Goal: Task Accomplishment & Management: Use online tool/utility

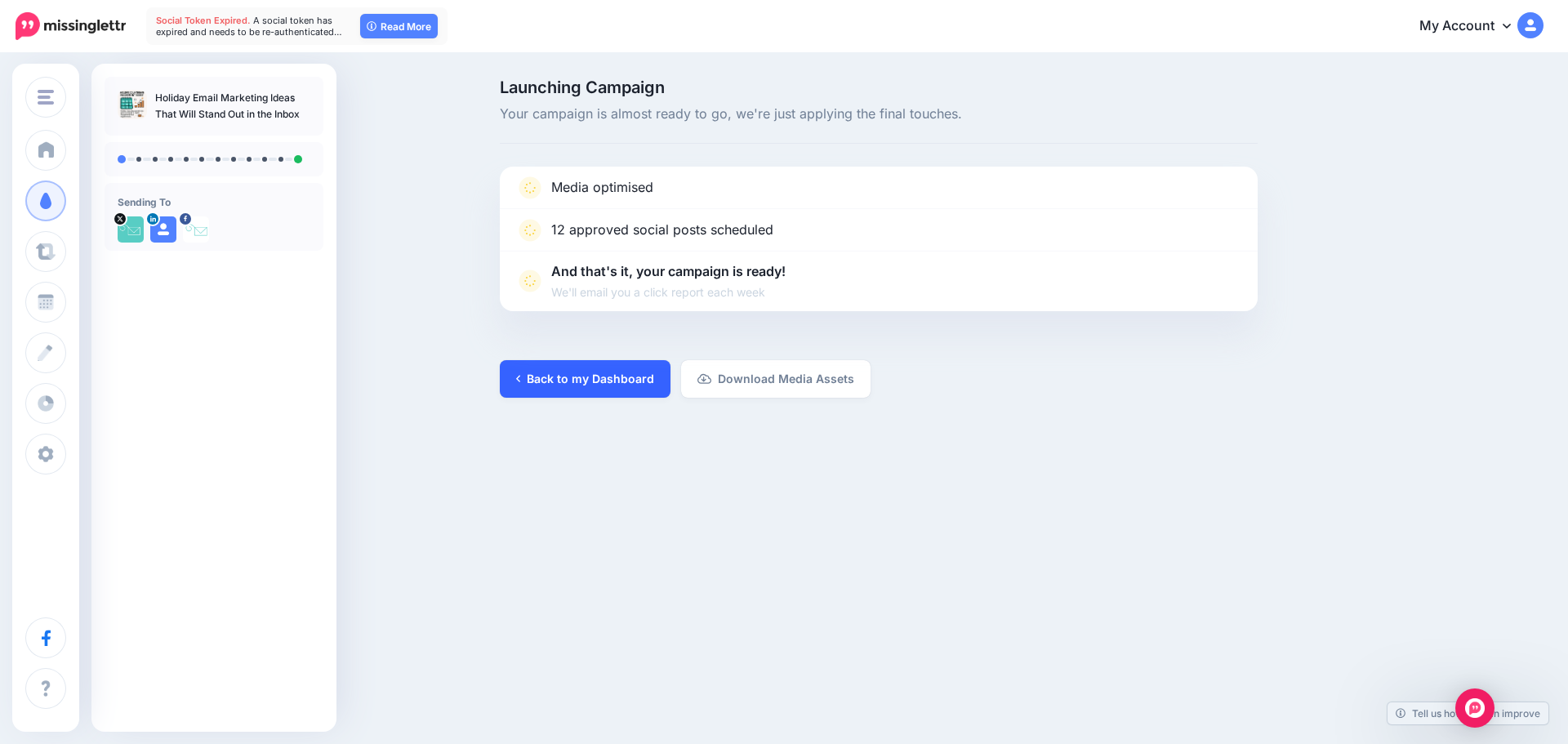
click at [587, 370] on link "Back to my Dashboard" at bounding box center [585, 379] width 170 height 38
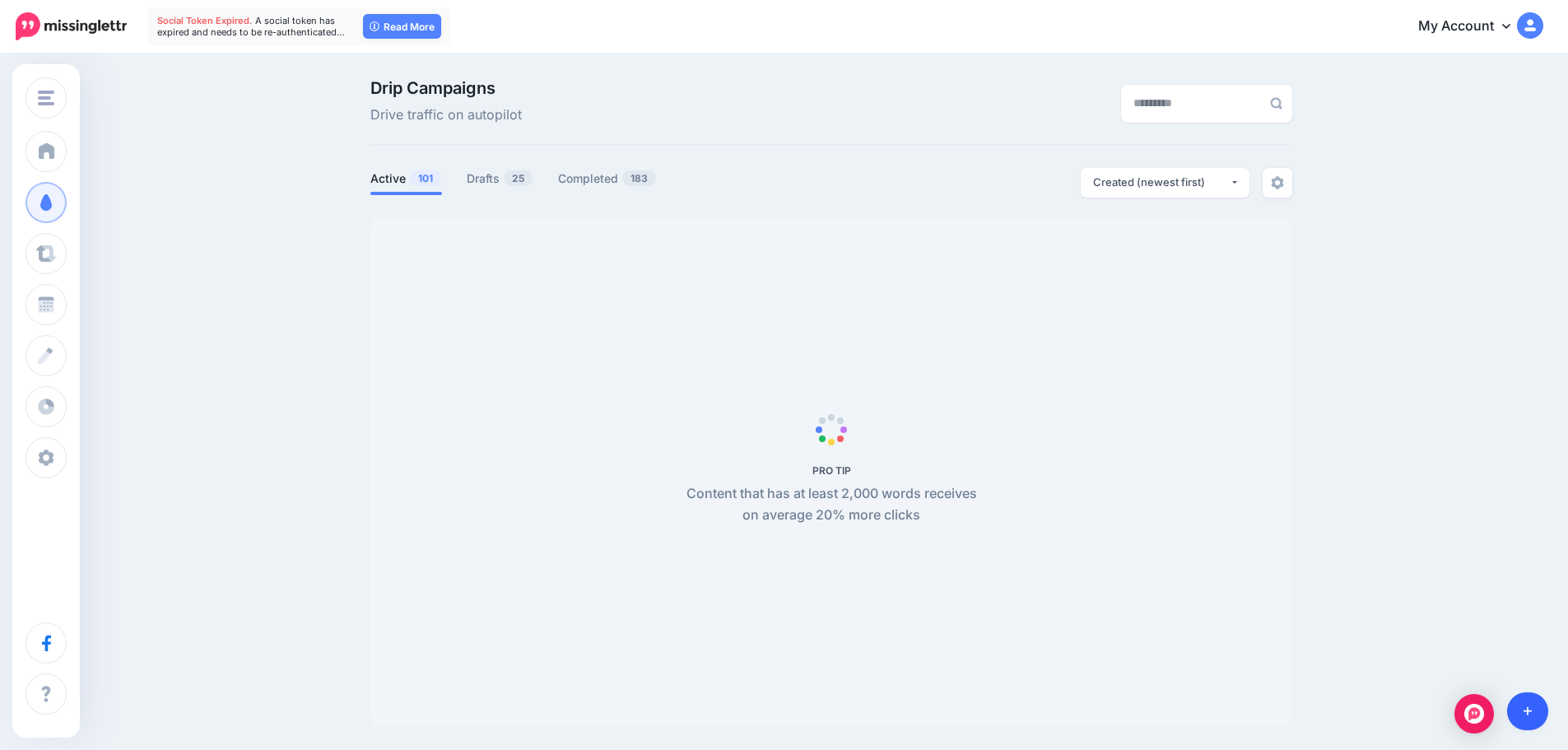
click at [1519, 722] on link at bounding box center [1528, 711] width 42 height 38
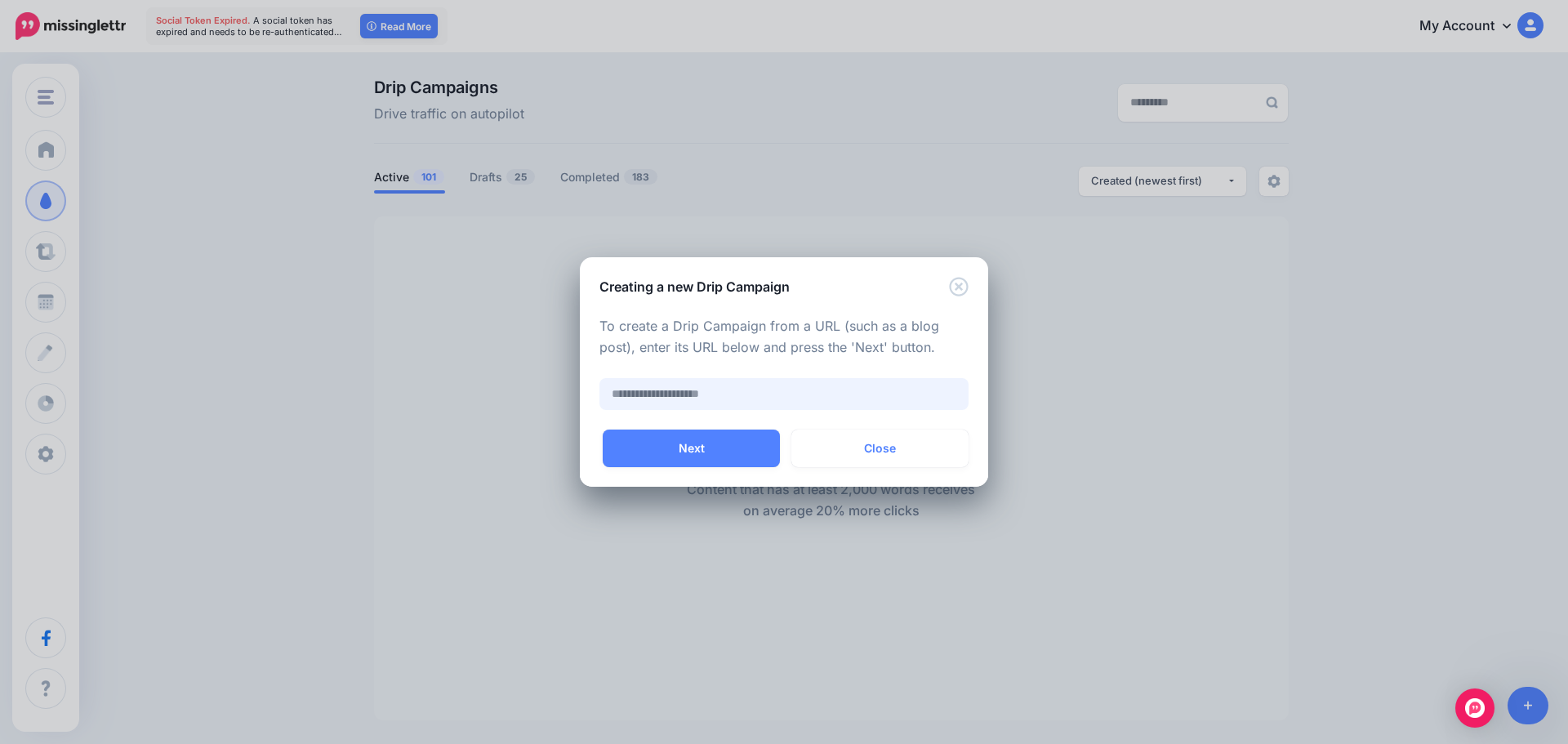
paste input "**********"
type input "**********"
click at [717, 454] on button "Next" at bounding box center [690, 449] width 177 height 38
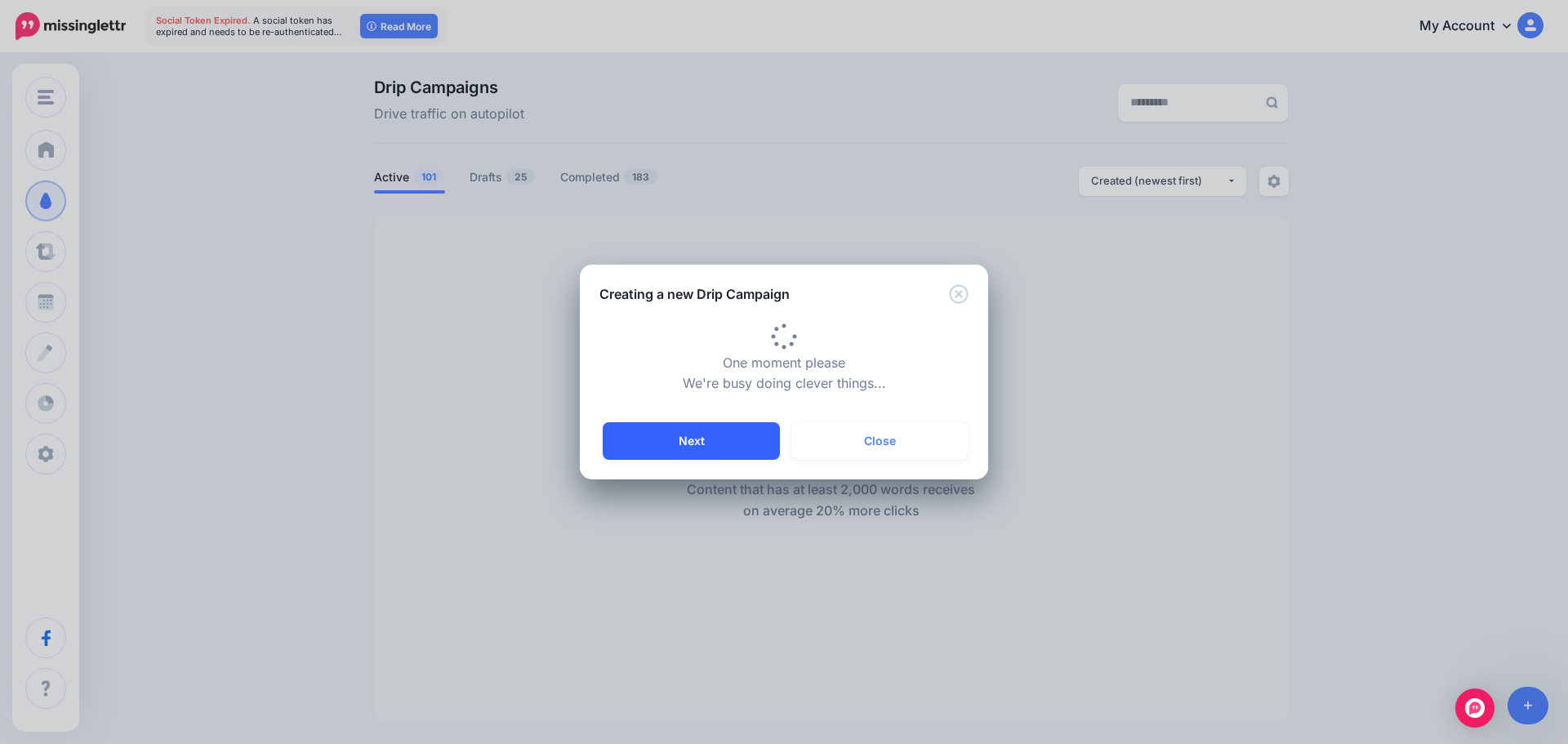
type input "**********"
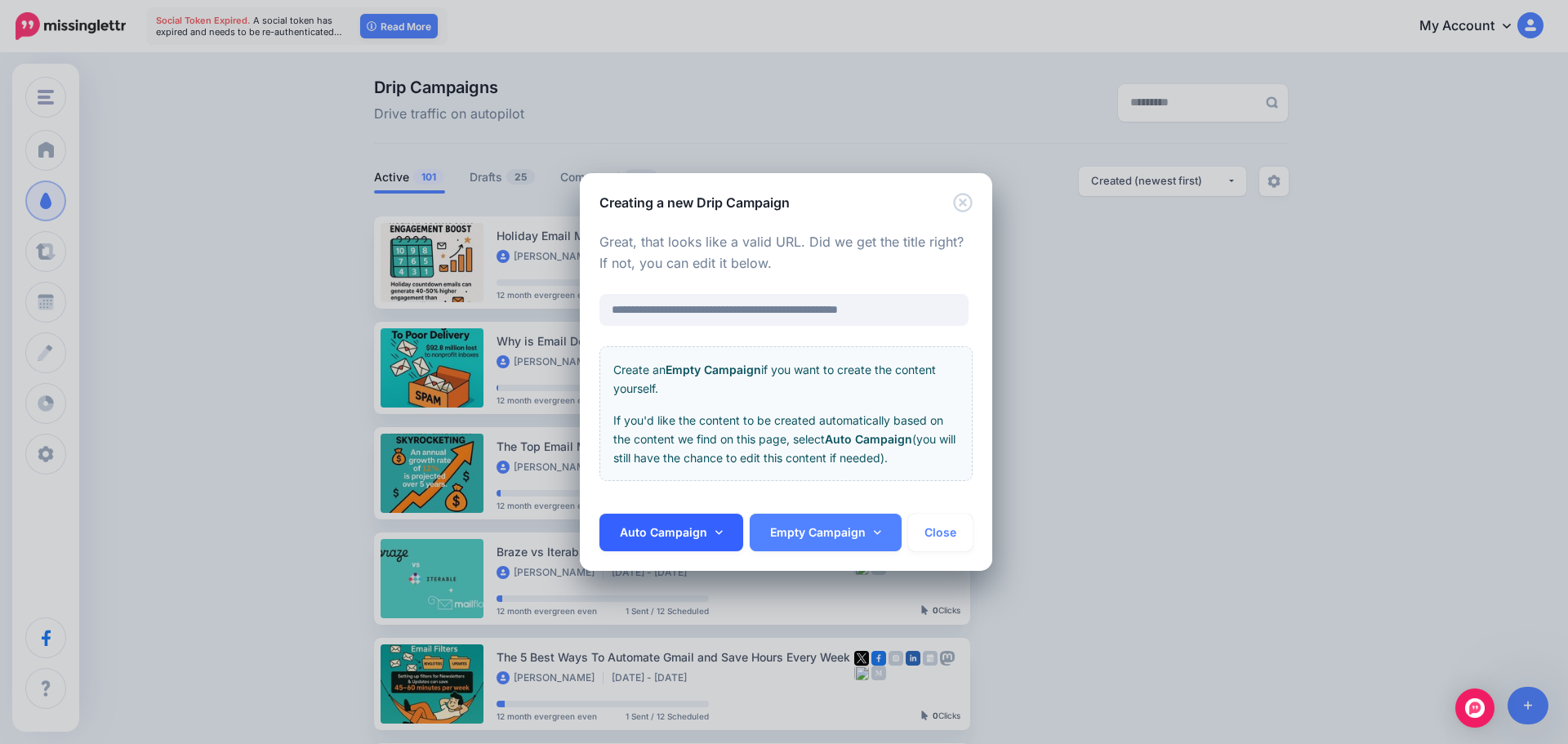
click at [673, 545] on link "Auto Campaign" at bounding box center [671, 533] width 144 height 38
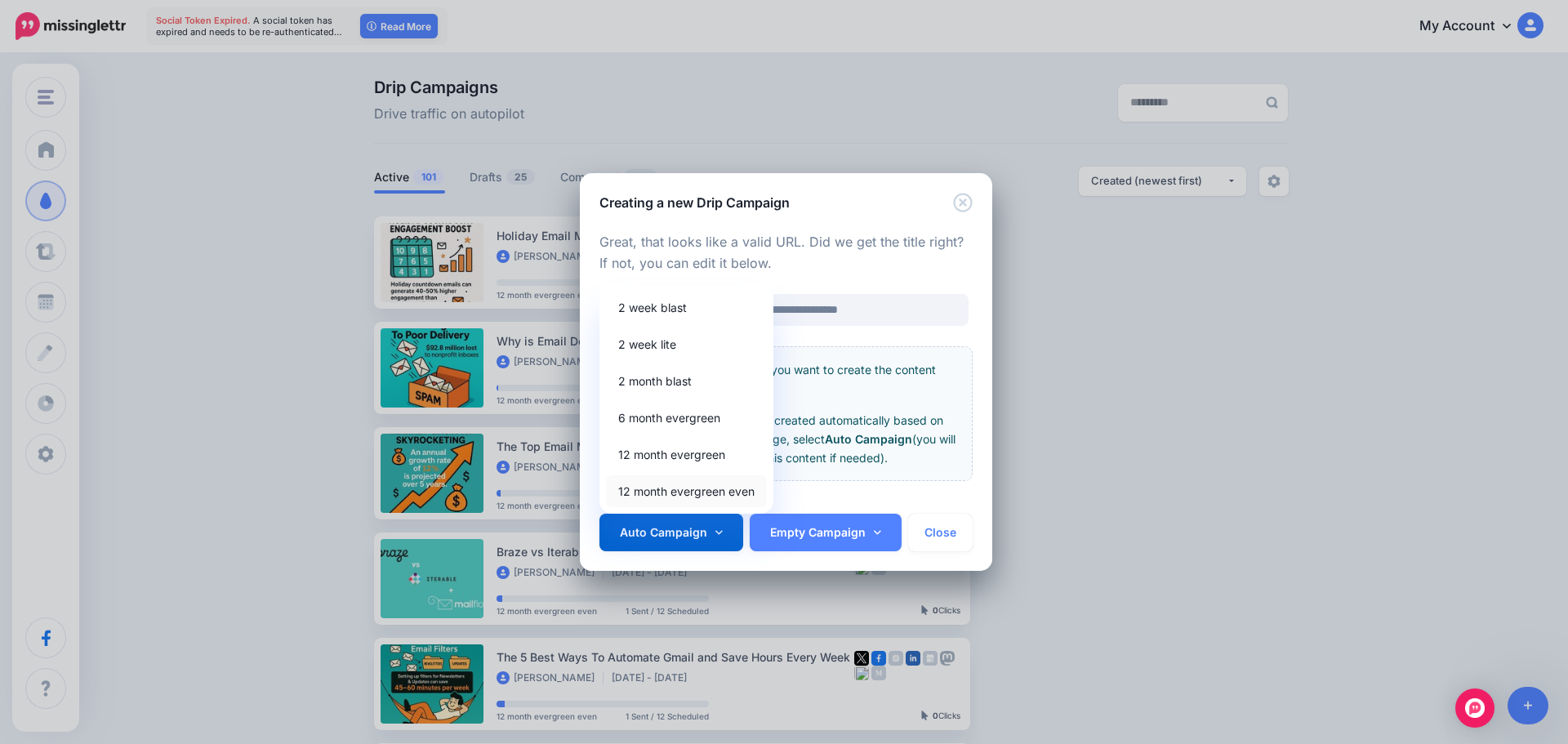
click at [692, 492] on link "12 month evergreen even" at bounding box center [686, 491] width 160 height 32
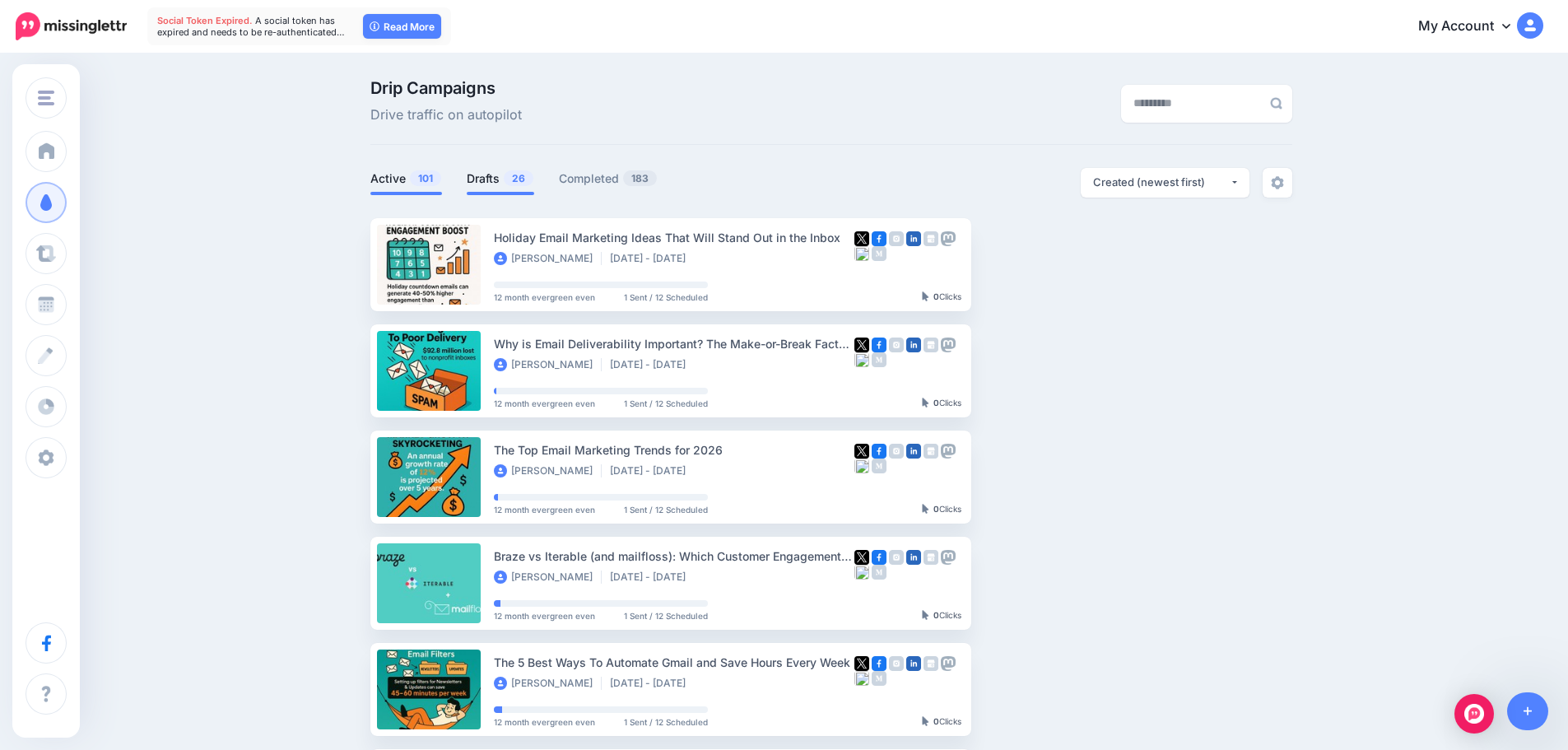
click at [499, 183] on link "Drafts 26" at bounding box center [500, 179] width 68 height 20
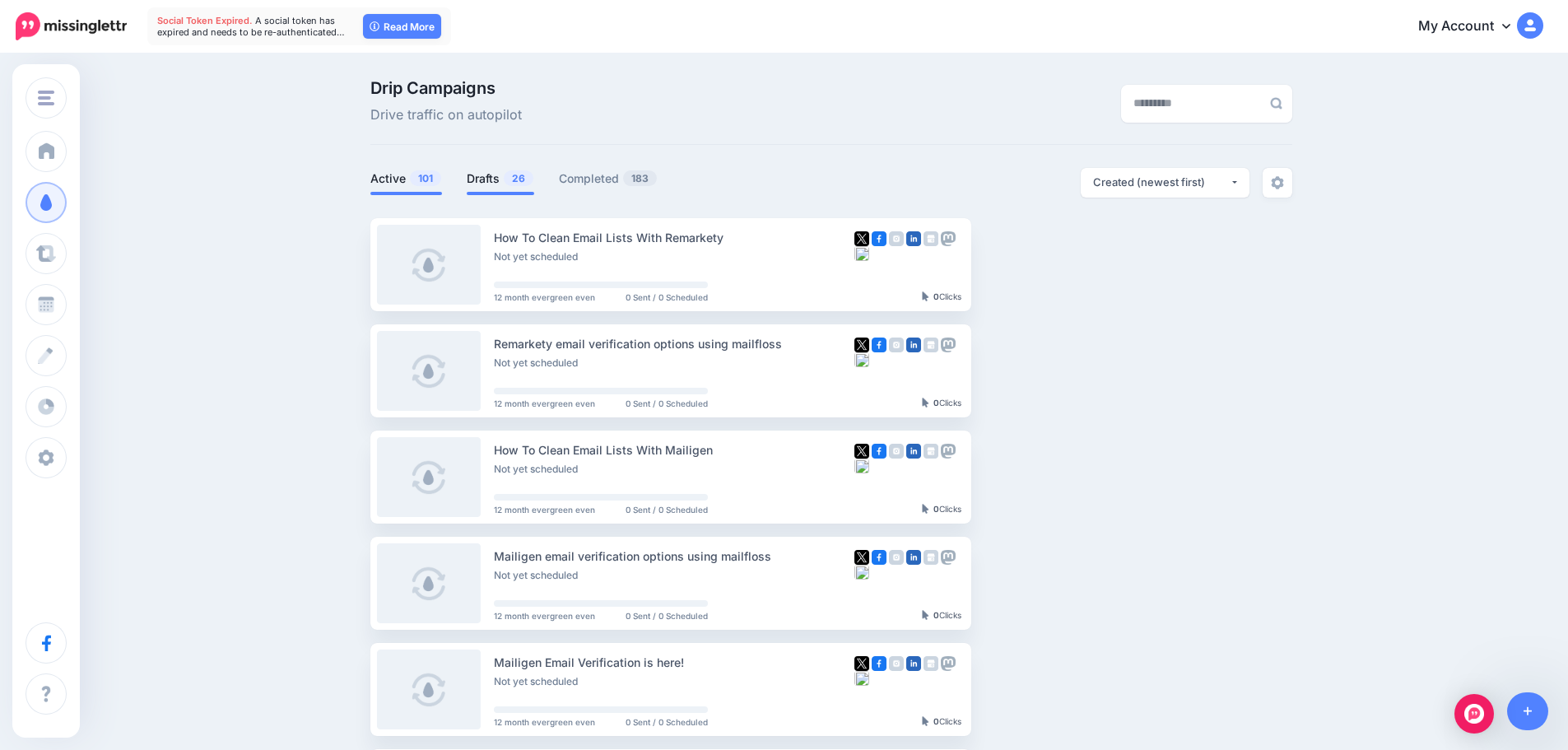
click at [410, 181] on link "Active 101" at bounding box center [406, 179] width 72 height 20
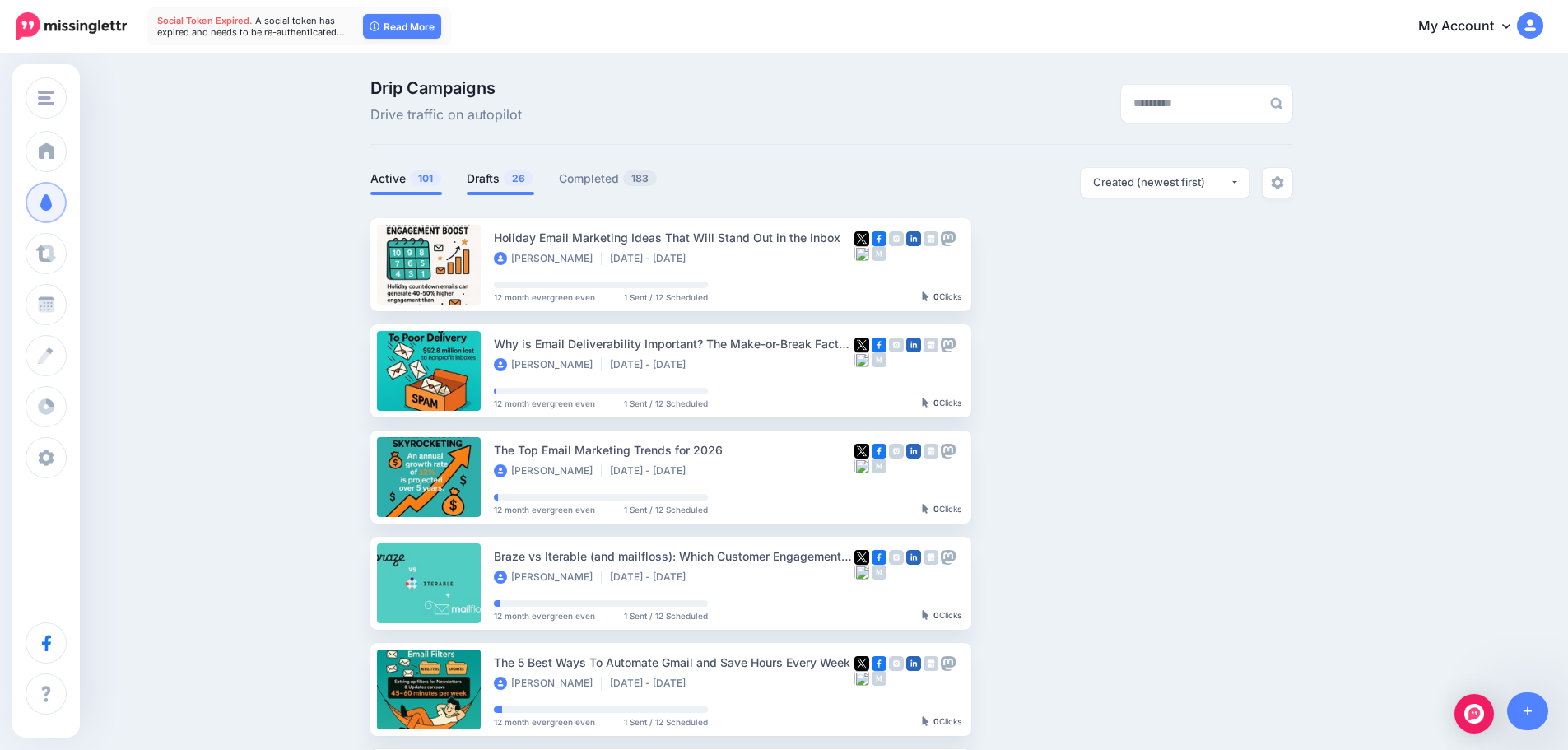
click at [511, 181] on span "26" at bounding box center [519, 179] width 30 height 16
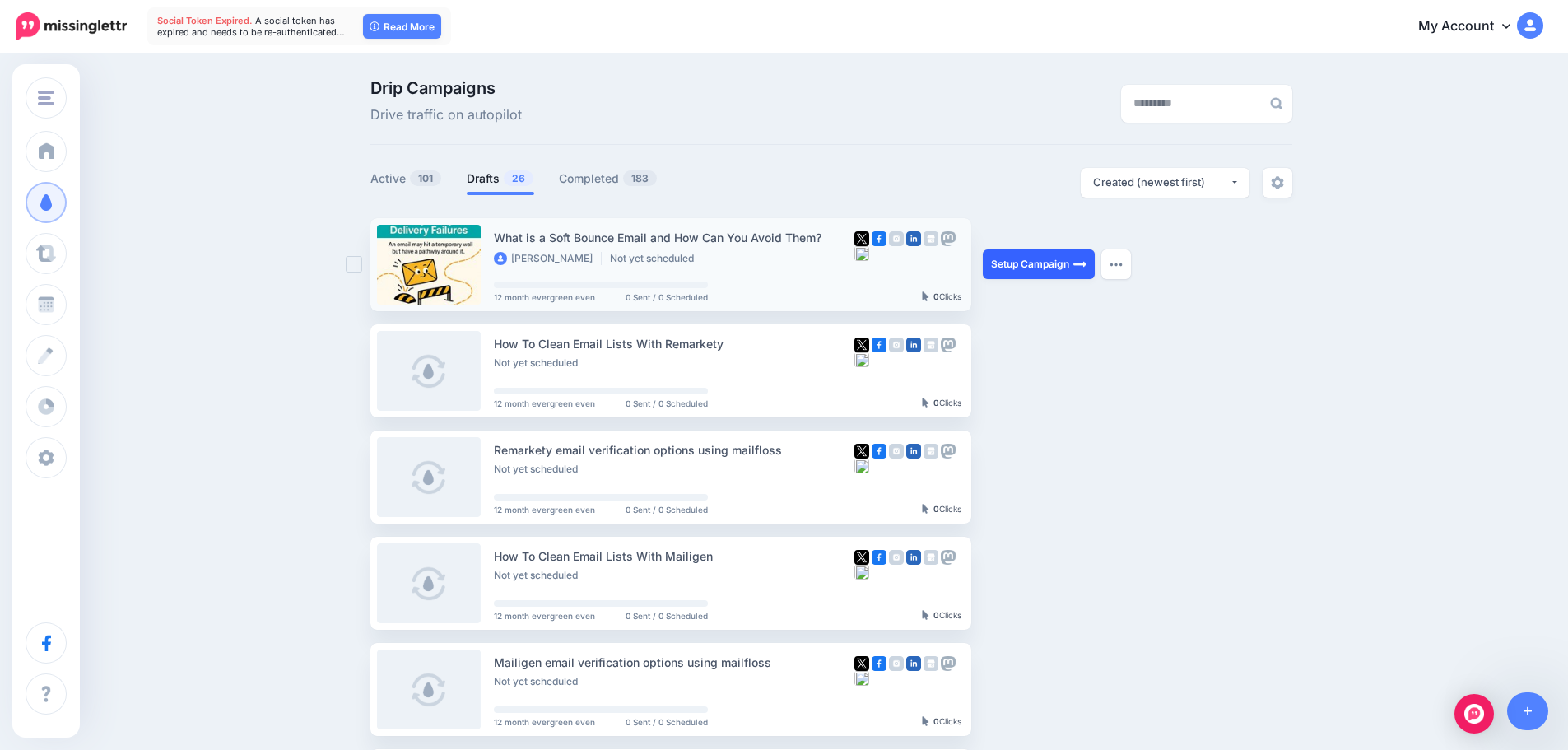
click at [1041, 255] on link "Setup Campaign" at bounding box center [1038, 265] width 112 height 30
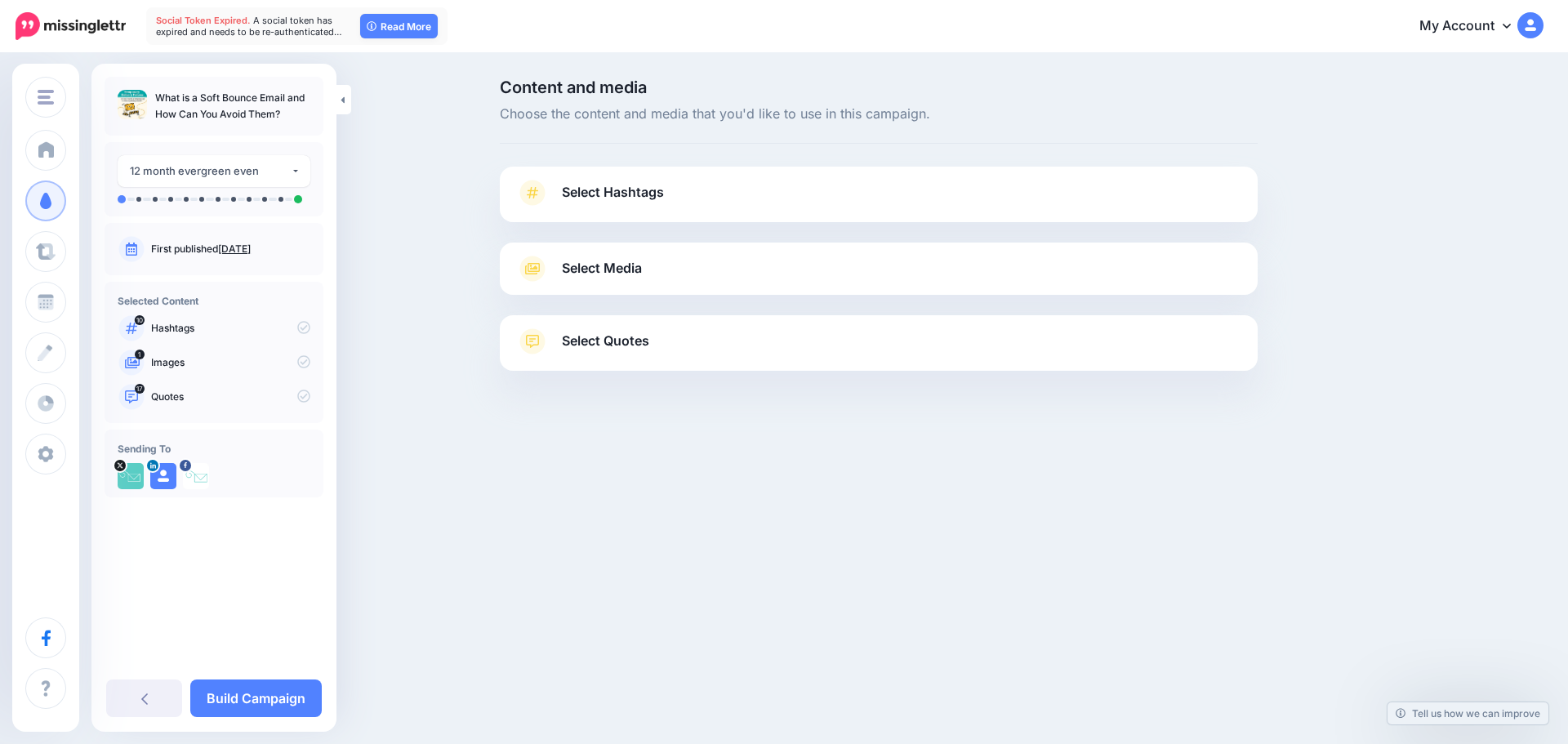
click at [672, 178] on div "Select Hashtags First let's make sure we're happy with the hashtags. Add, delet…" at bounding box center [879, 194] width 758 height 55
click at [665, 184] on link "Select Hashtags" at bounding box center [879, 200] width 725 height 43
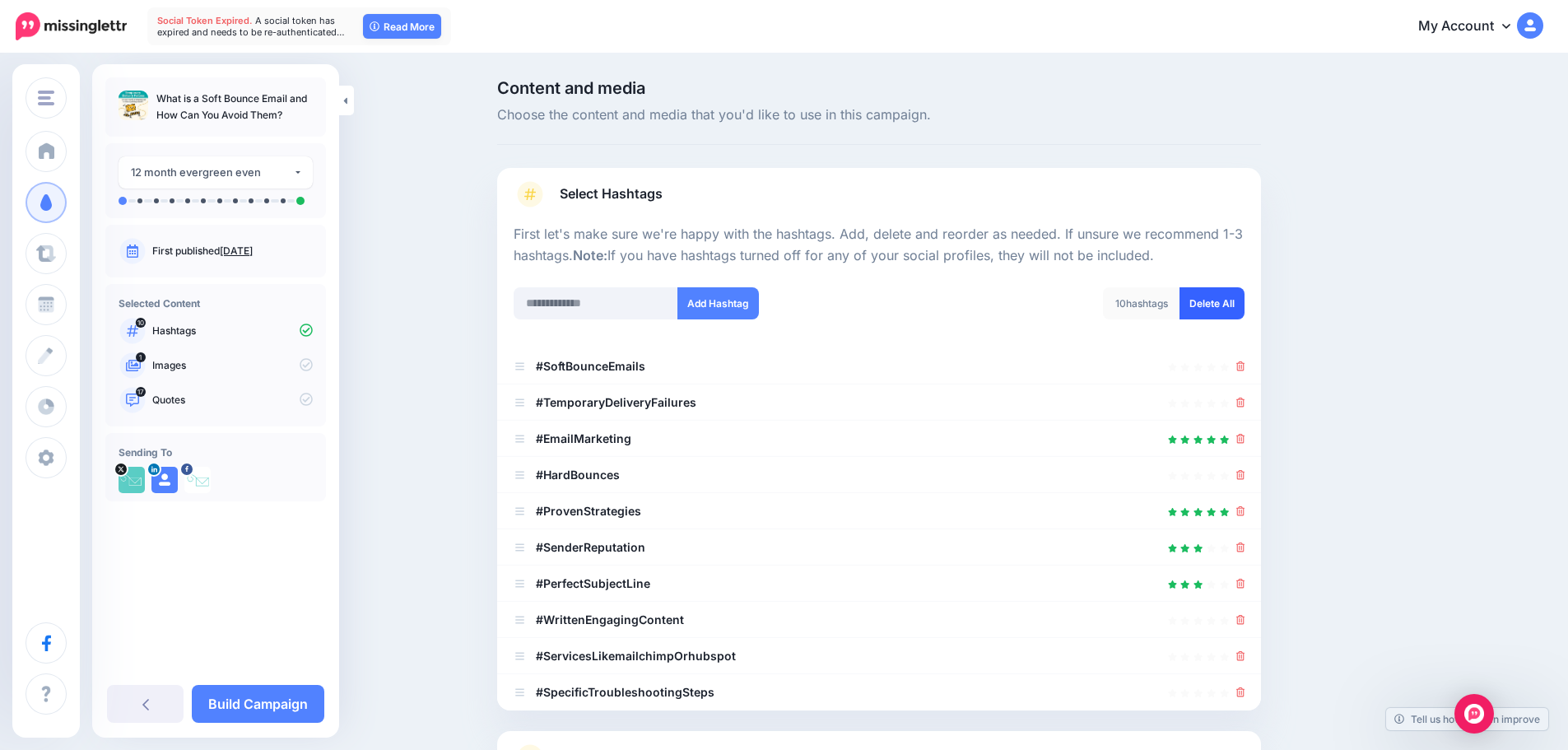
click at [1208, 300] on link "Delete All" at bounding box center [1211, 304] width 65 height 32
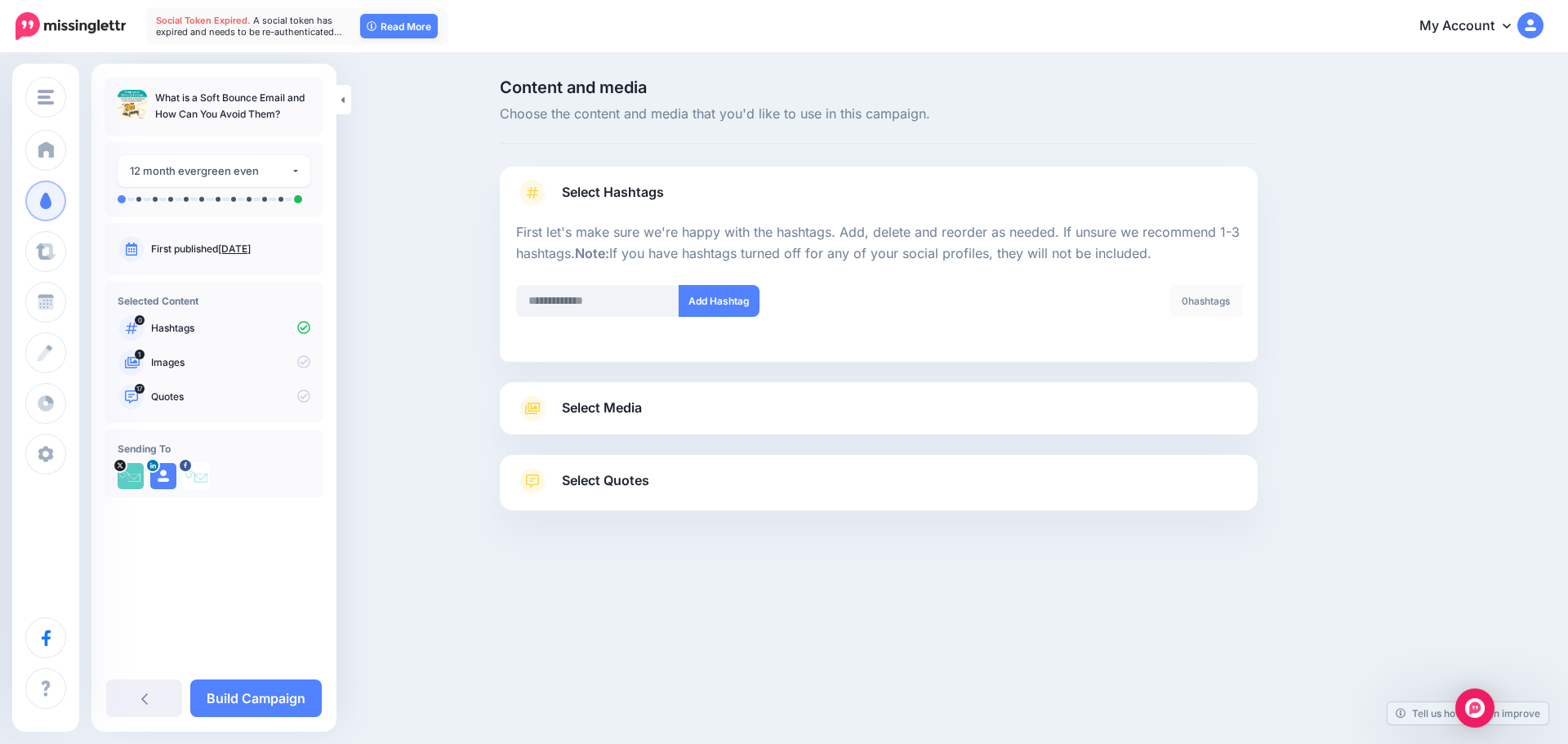
click at [655, 407] on link "Select Media" at bounding box center [879, 408] width 725 height 26
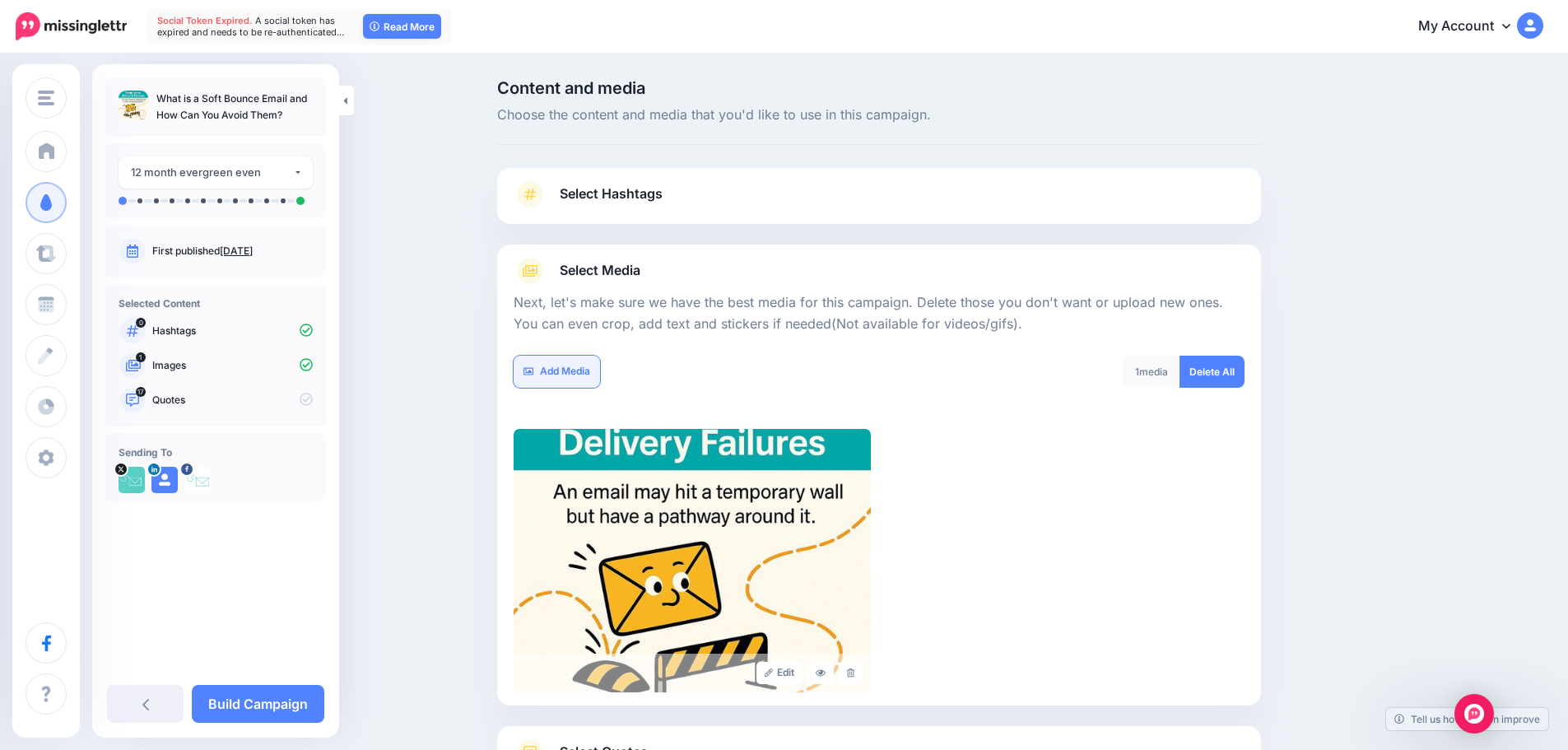
click at [587, 364] on link "Add Media" at bounding box center [556, 372] width 87 height 32
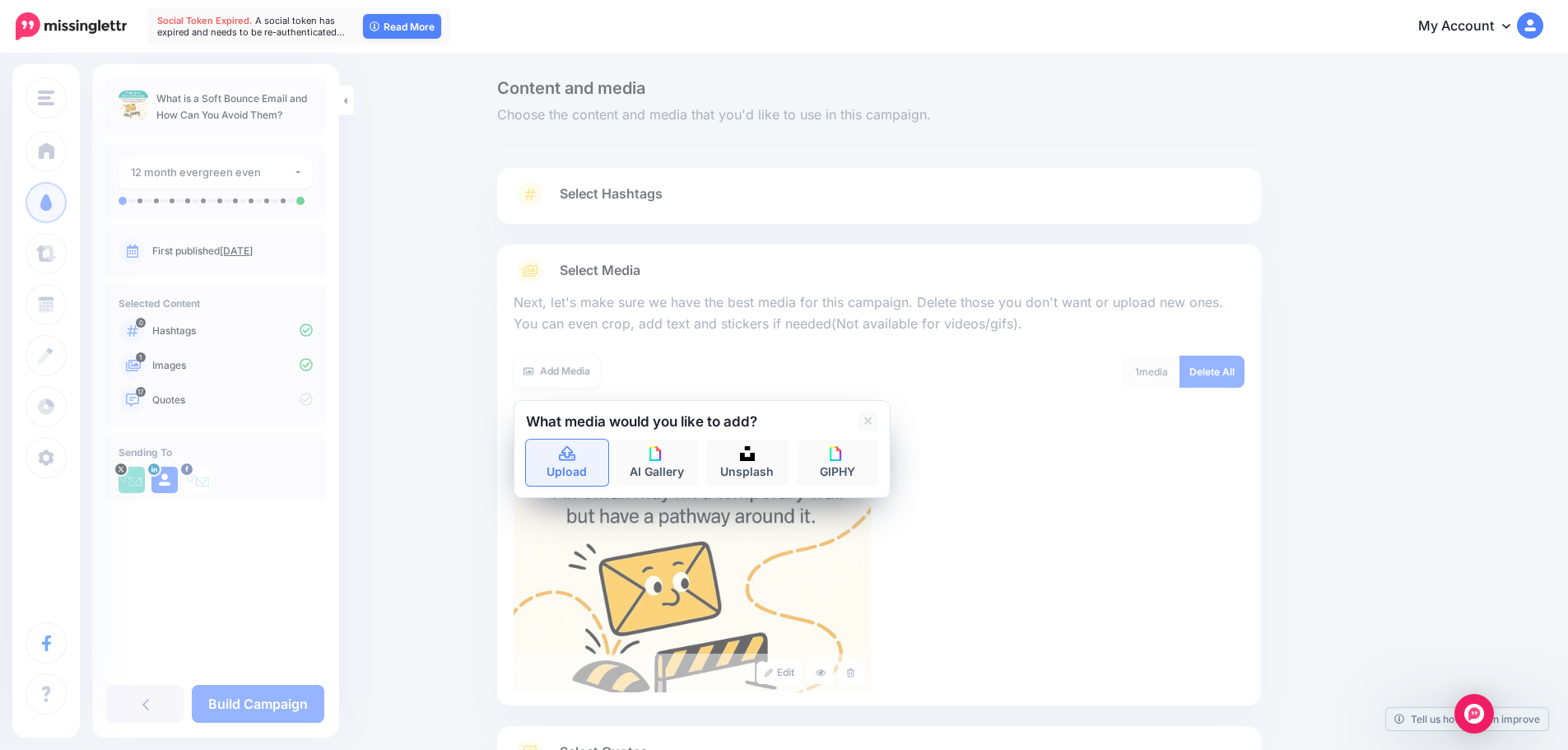
click at [567, 442] on link "Upload" at bounding box center [567, 462] width 82 height 46
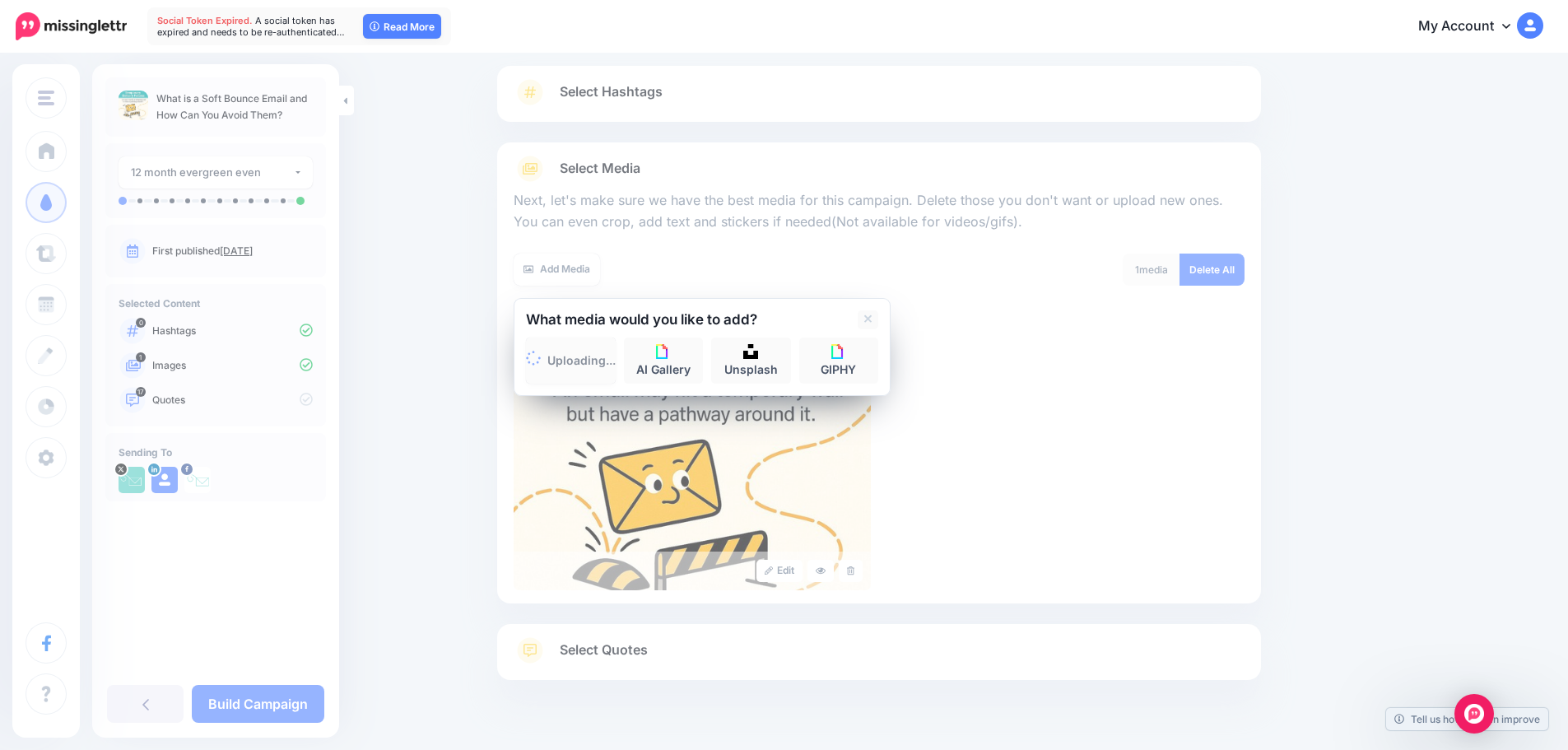
scroll to position [139, 0]
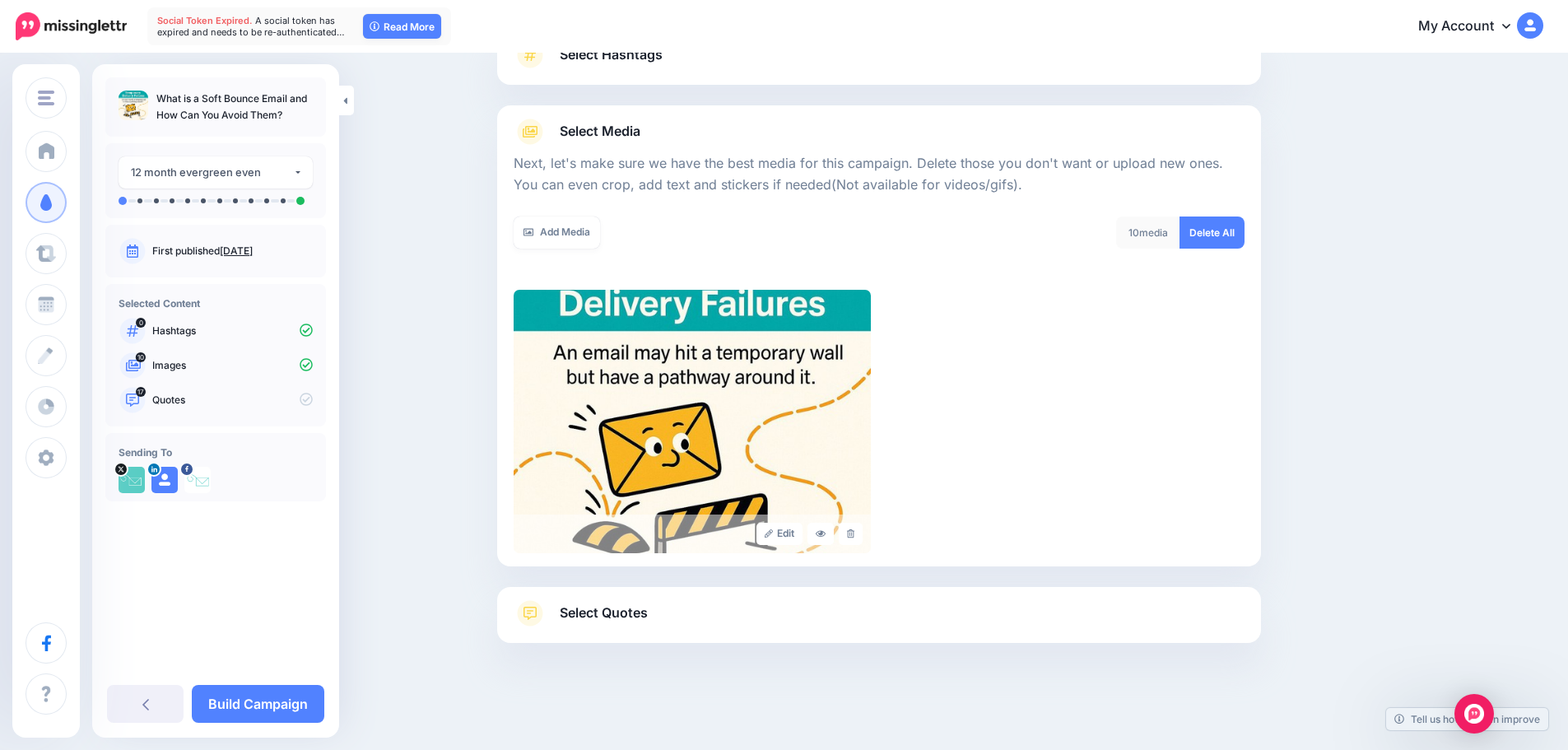
click at [839, 612] on link "Select Quotes" at bounding box center [878, 621] width 731 height 43
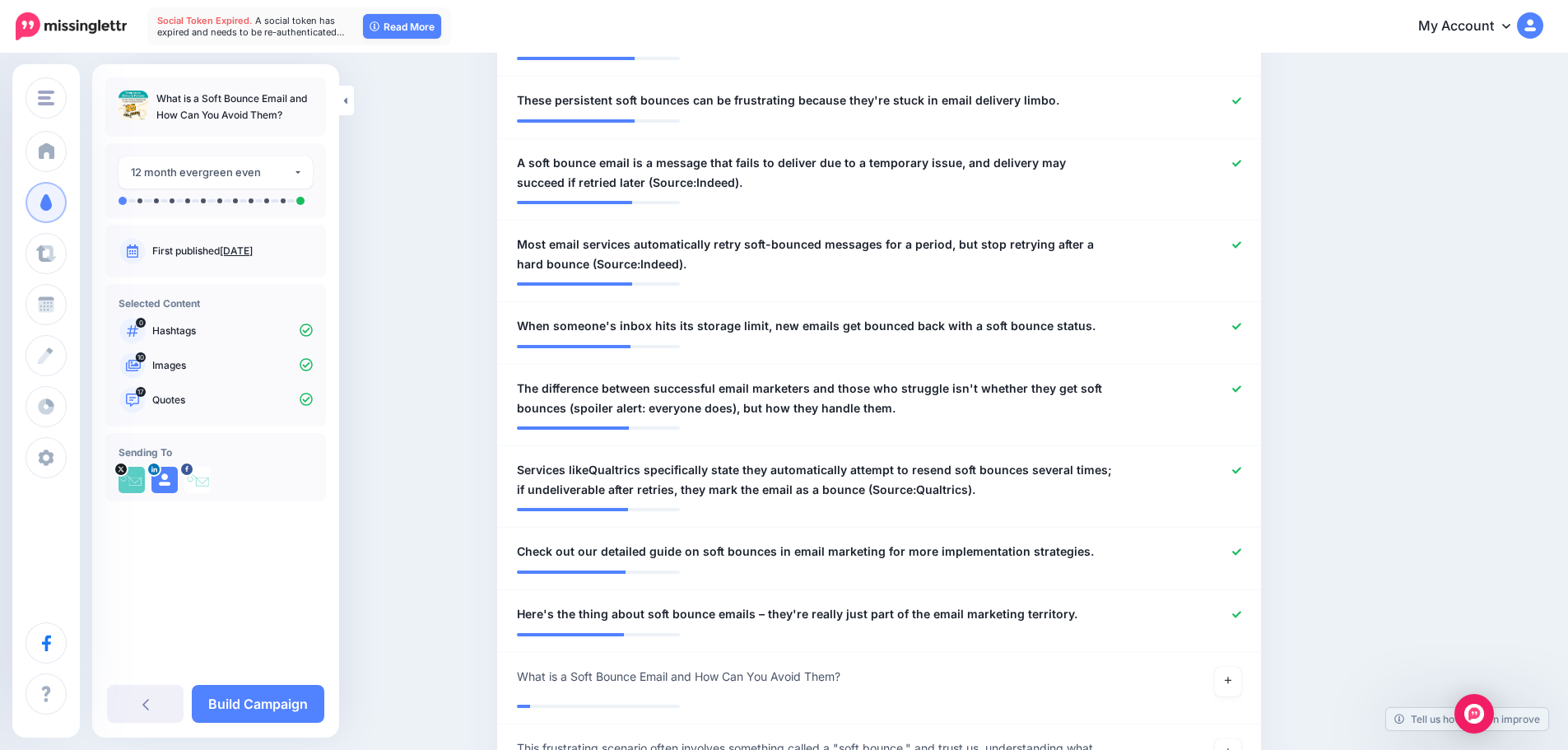
scroll to position [1292, 0]
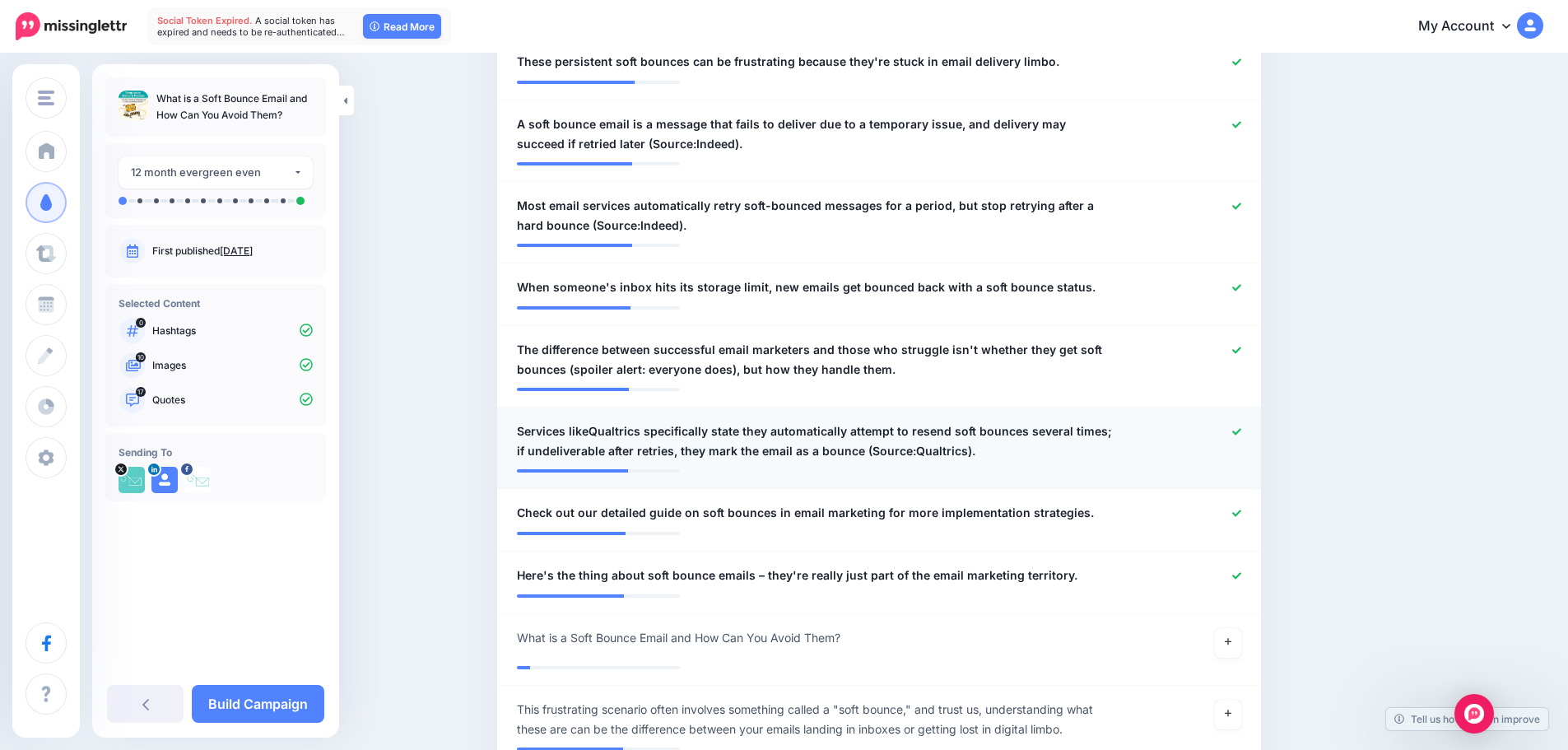
click at [1241, 426] on link at bounding box center [1236, 432] width 9 height 12
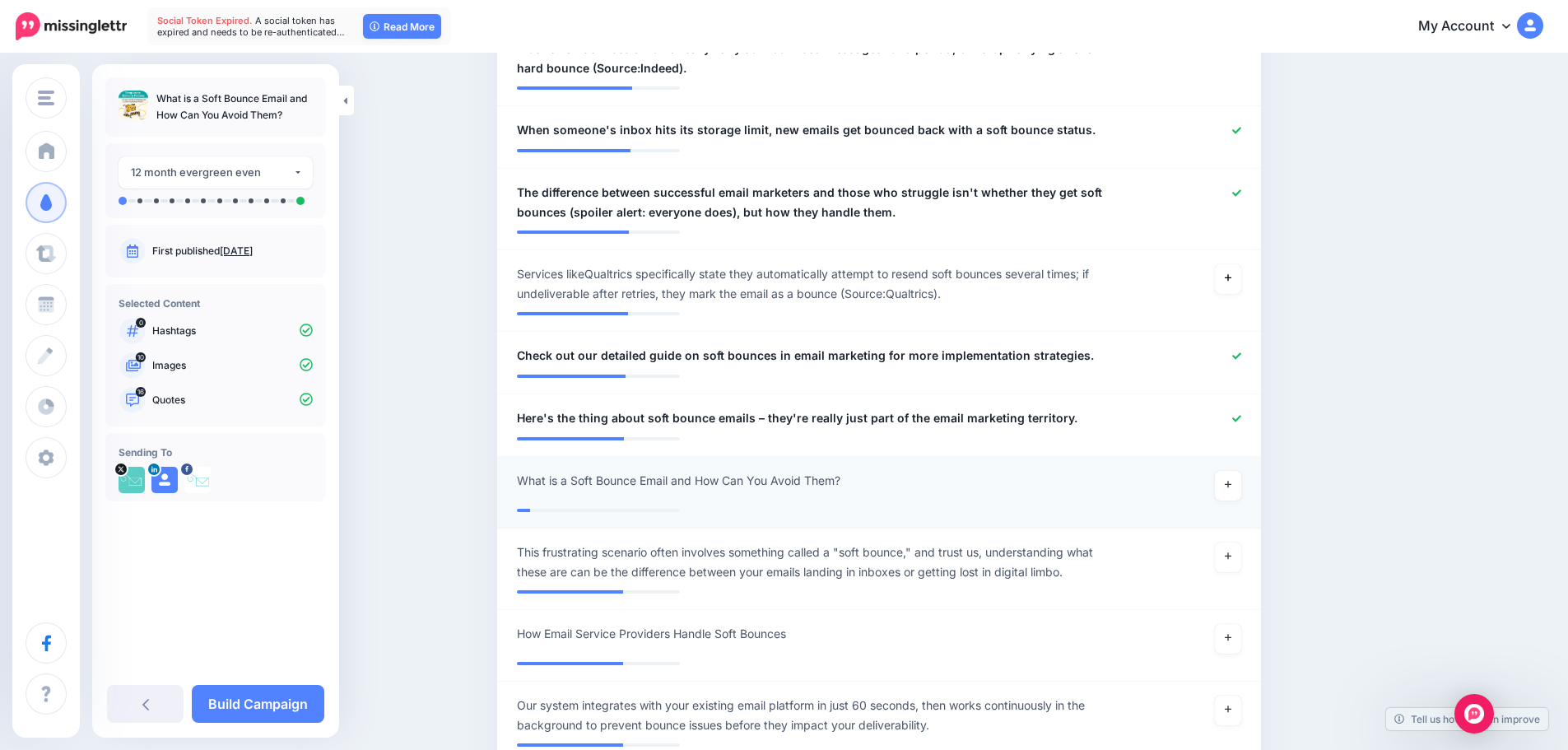
scroll to position [1457, 0]
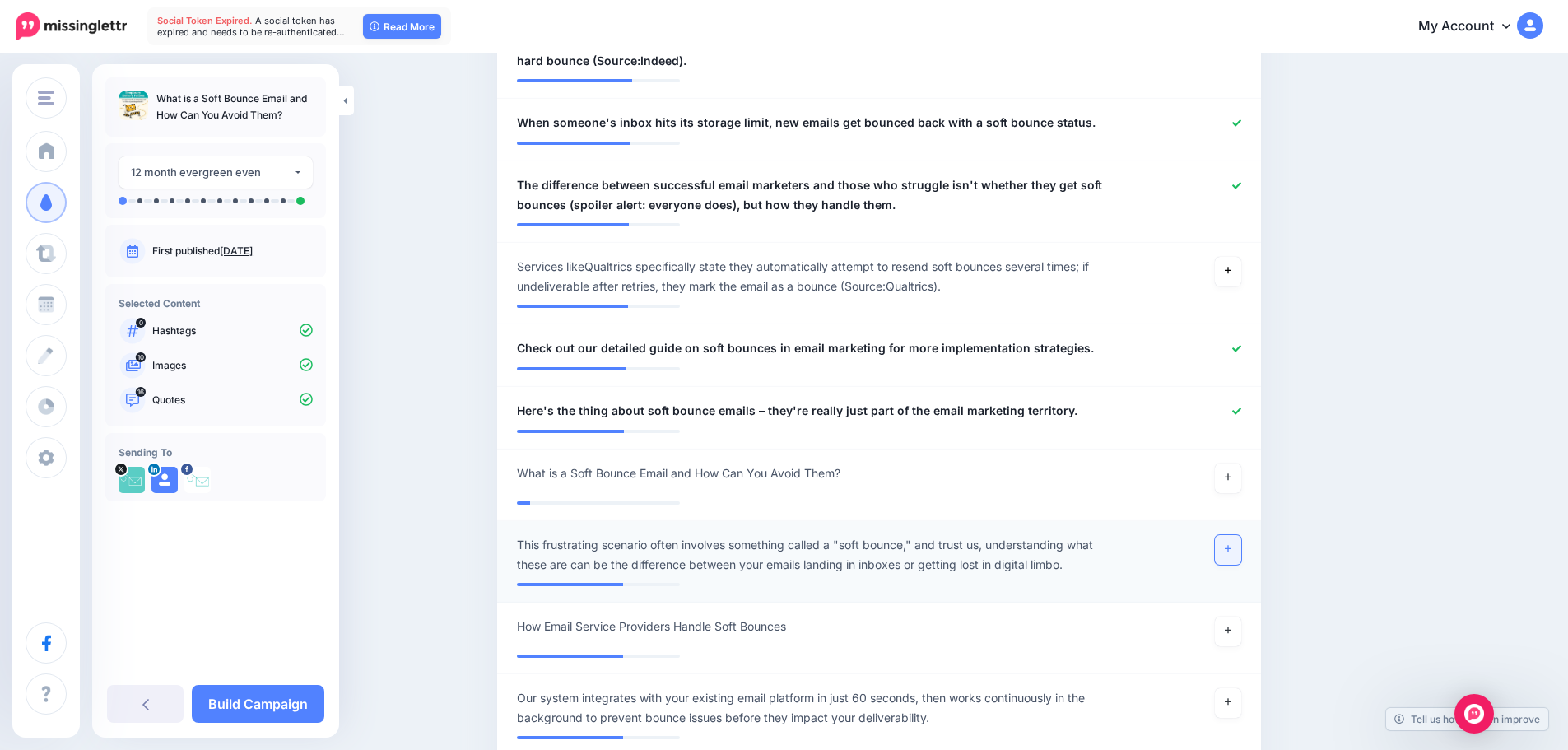
click at [1231, 544] on icon at bounding box center [1228, 548] width 7 height 9
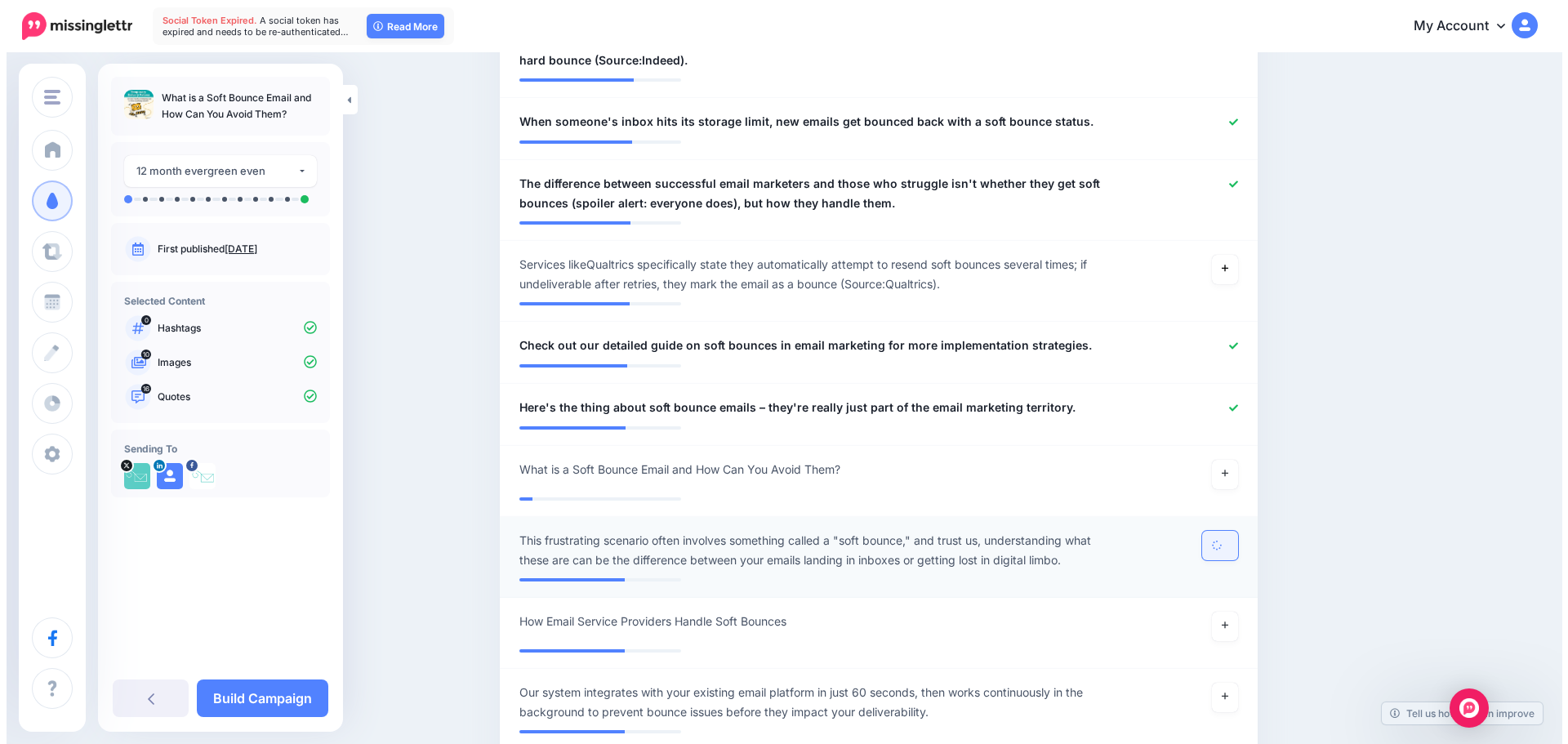
scroll to position [0, 0]
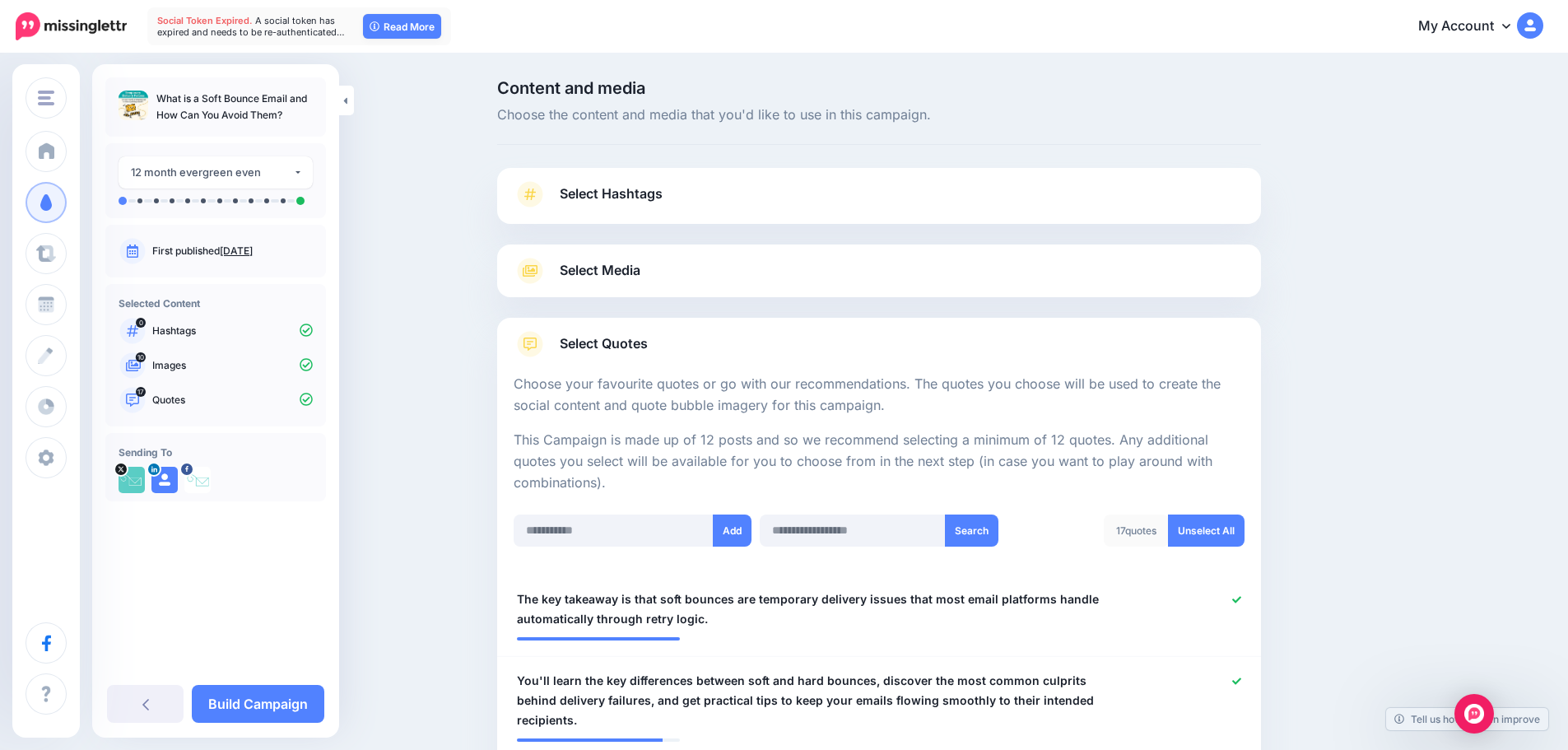
click at [612, 279] on span "Select Media" at bounding box center [600, 271] width 81 height 22
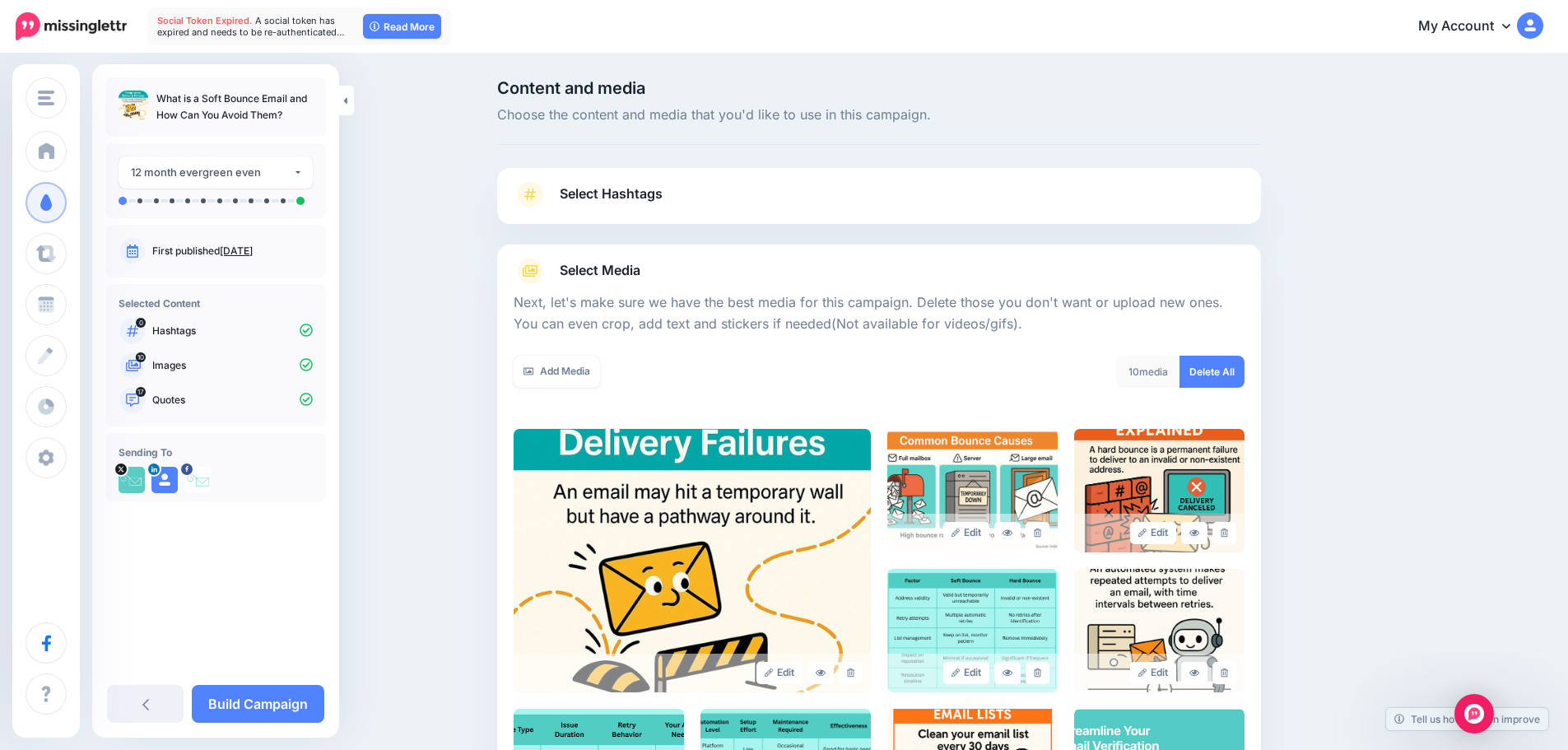
click at [612, 279] on span "Select Media" at bounding box center [600, 271] width 81 height 22
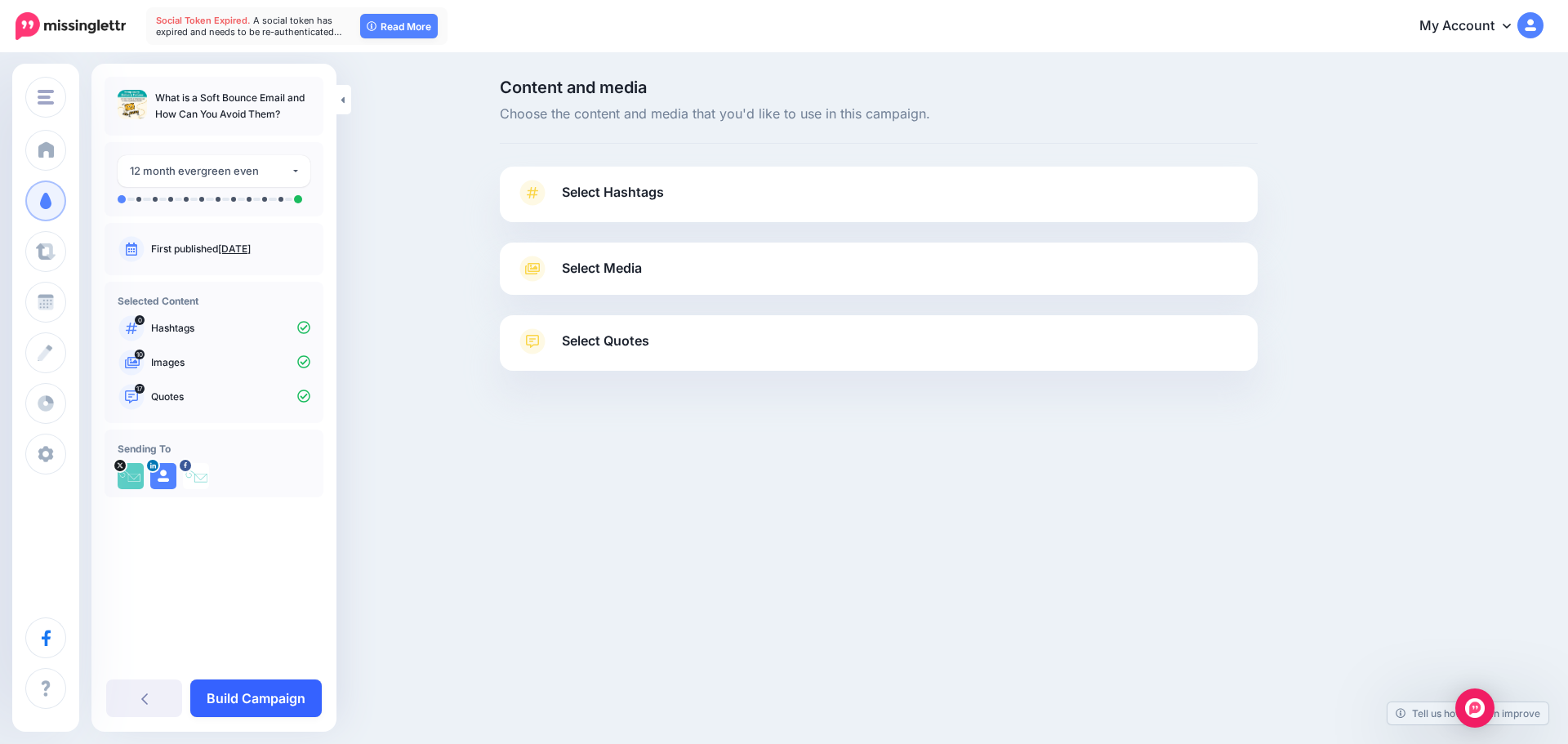
click at [261, 691] on link "Build Campaign" at bounding box center [256, 698] width 132 height 38
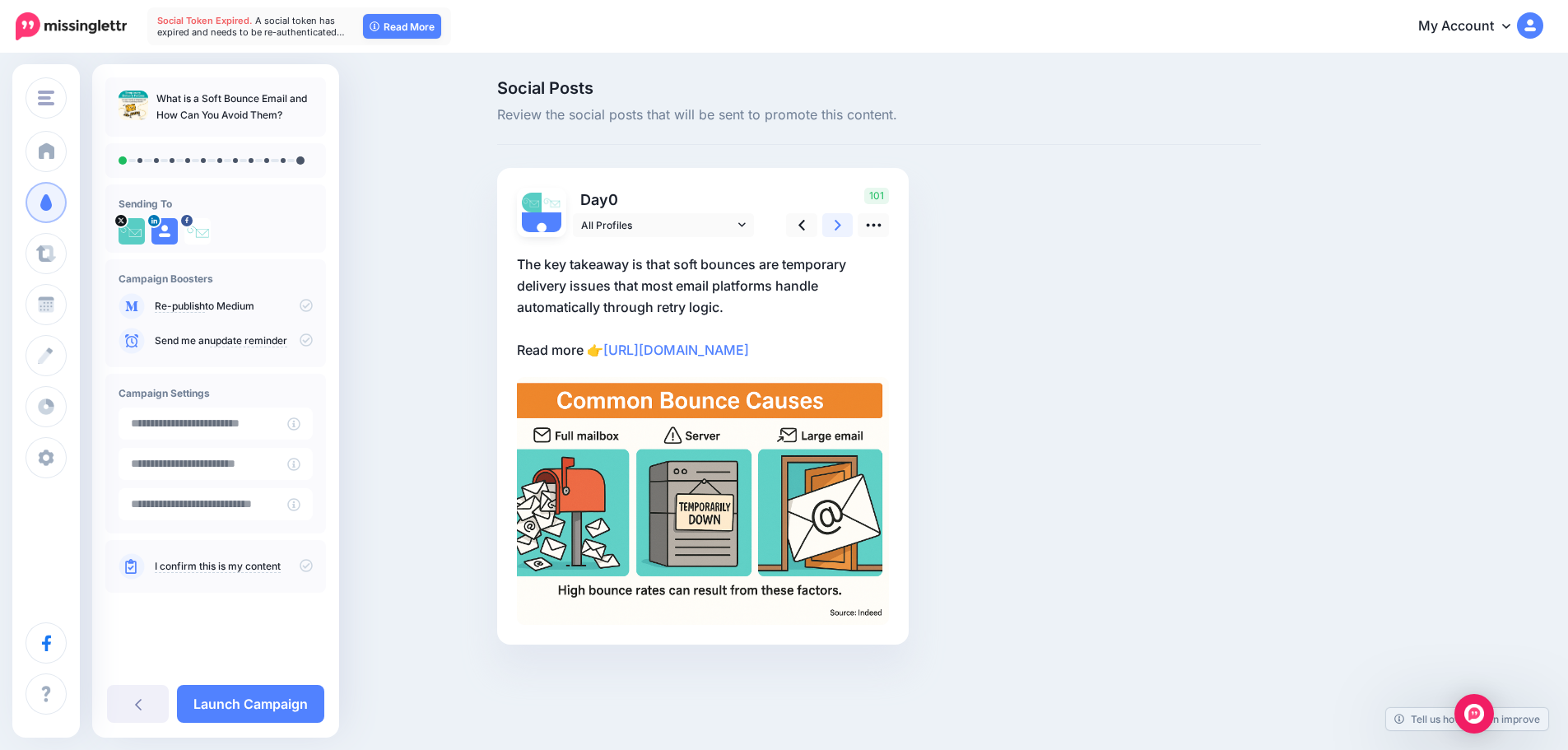
click at [841, 220] on icon at bounding box center [837, 225] width 7 height 17
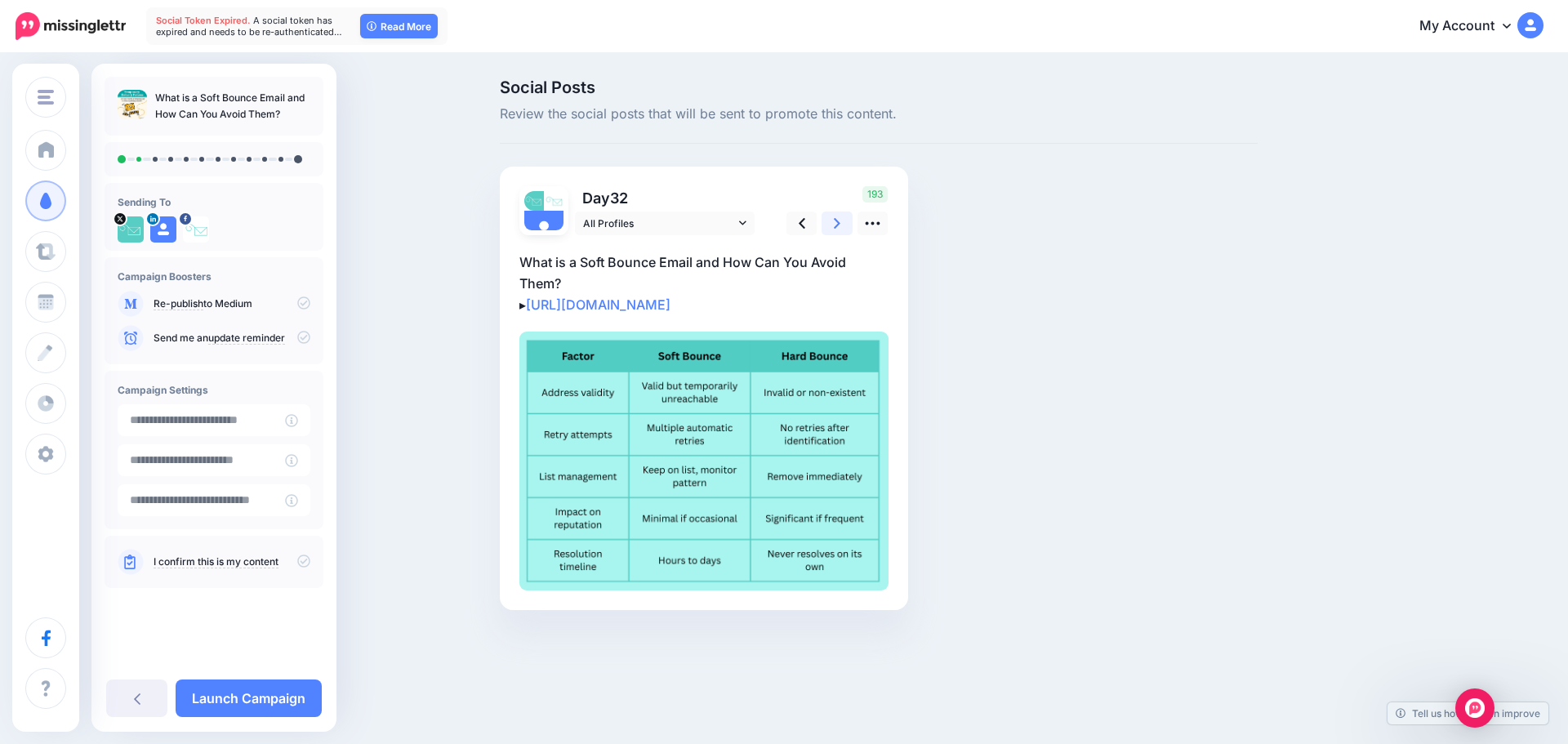
click at [835, 218] on icon at bounding box center [837, 223] width 7 height 17
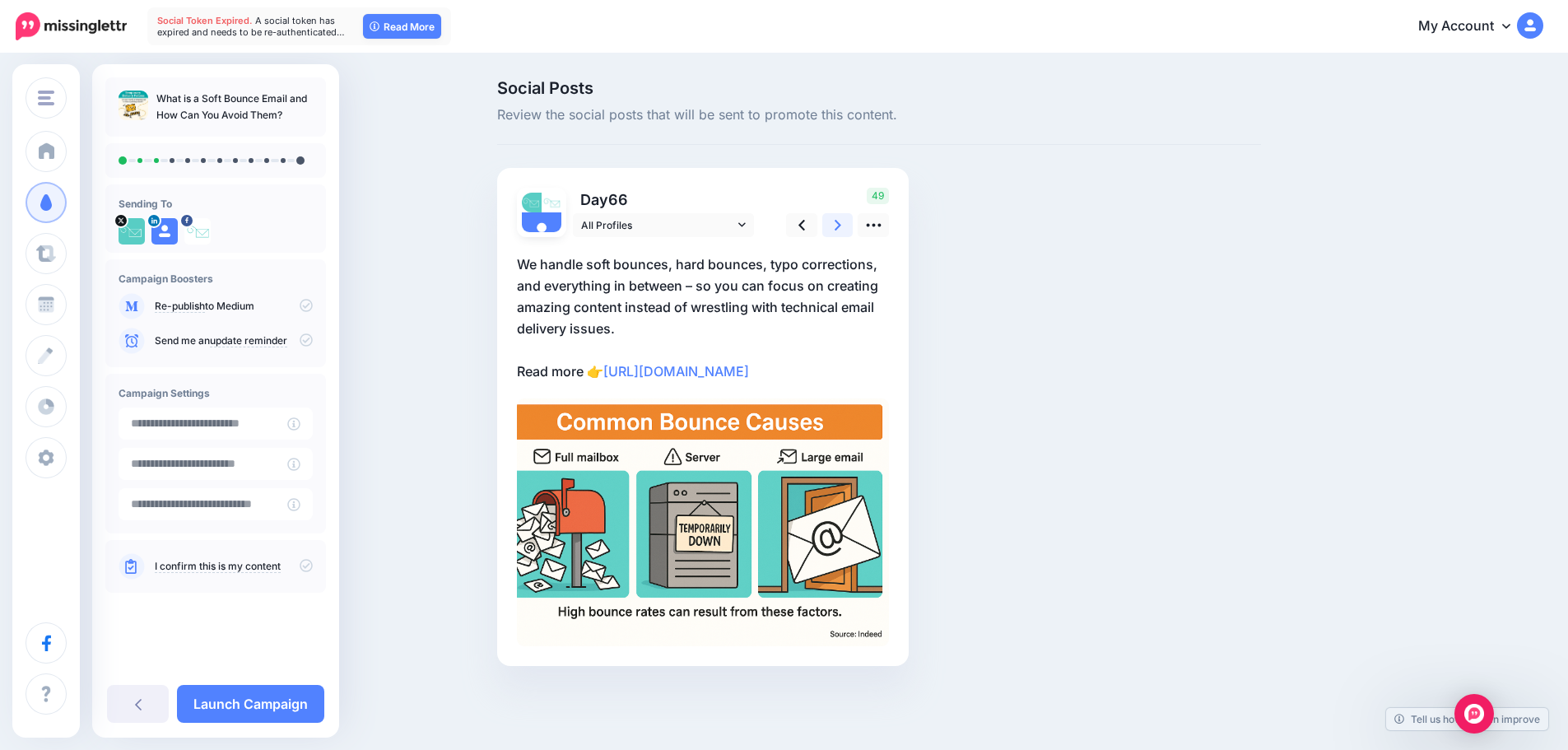
click at [841, 220] on icon at bounding box center [837, 225] width 7 height 17
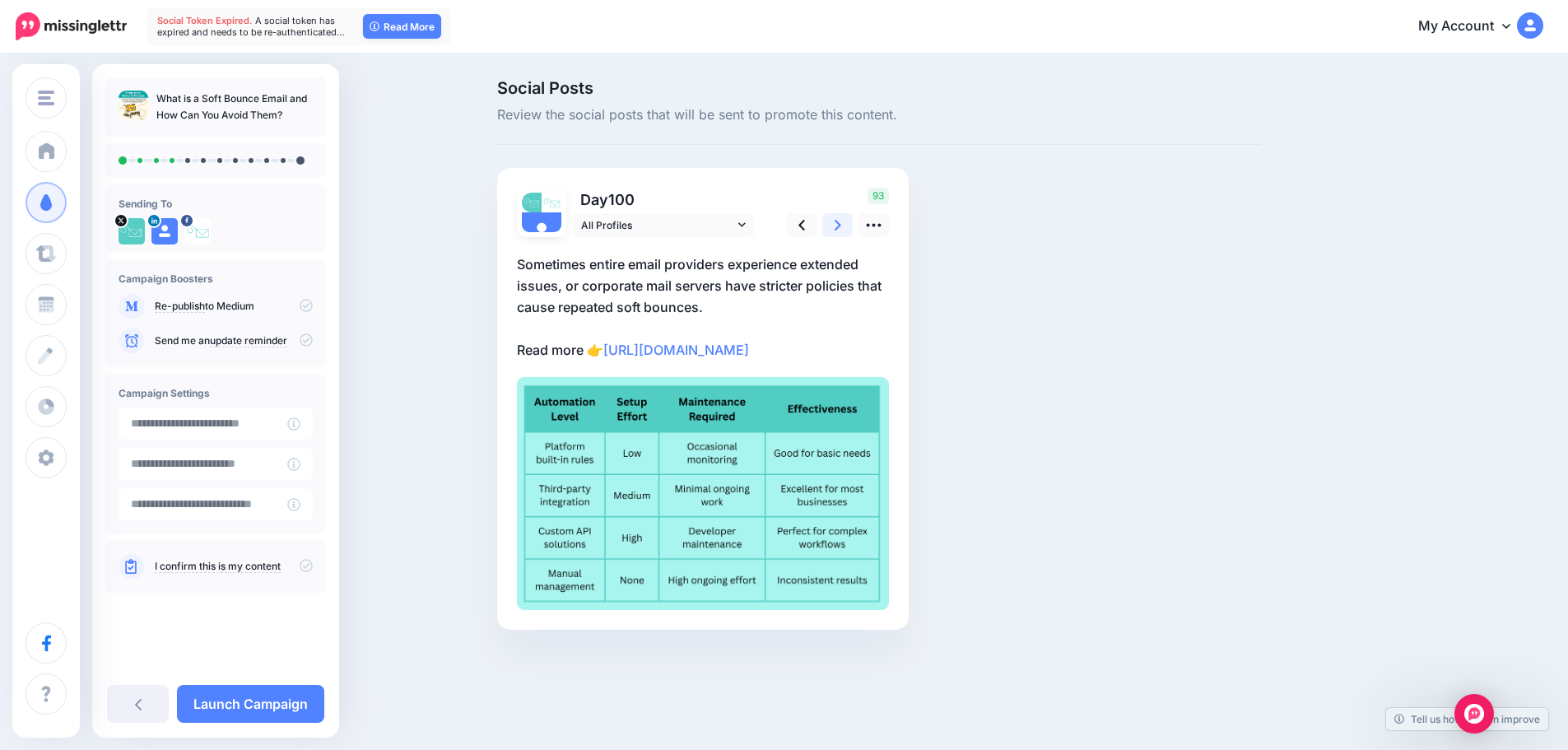
click at [841, 220] on icon at bounding box center [837, 225] width 7 height 17
click at [841, 220] on icon at bounding box center [843, 225] width 7 height 17
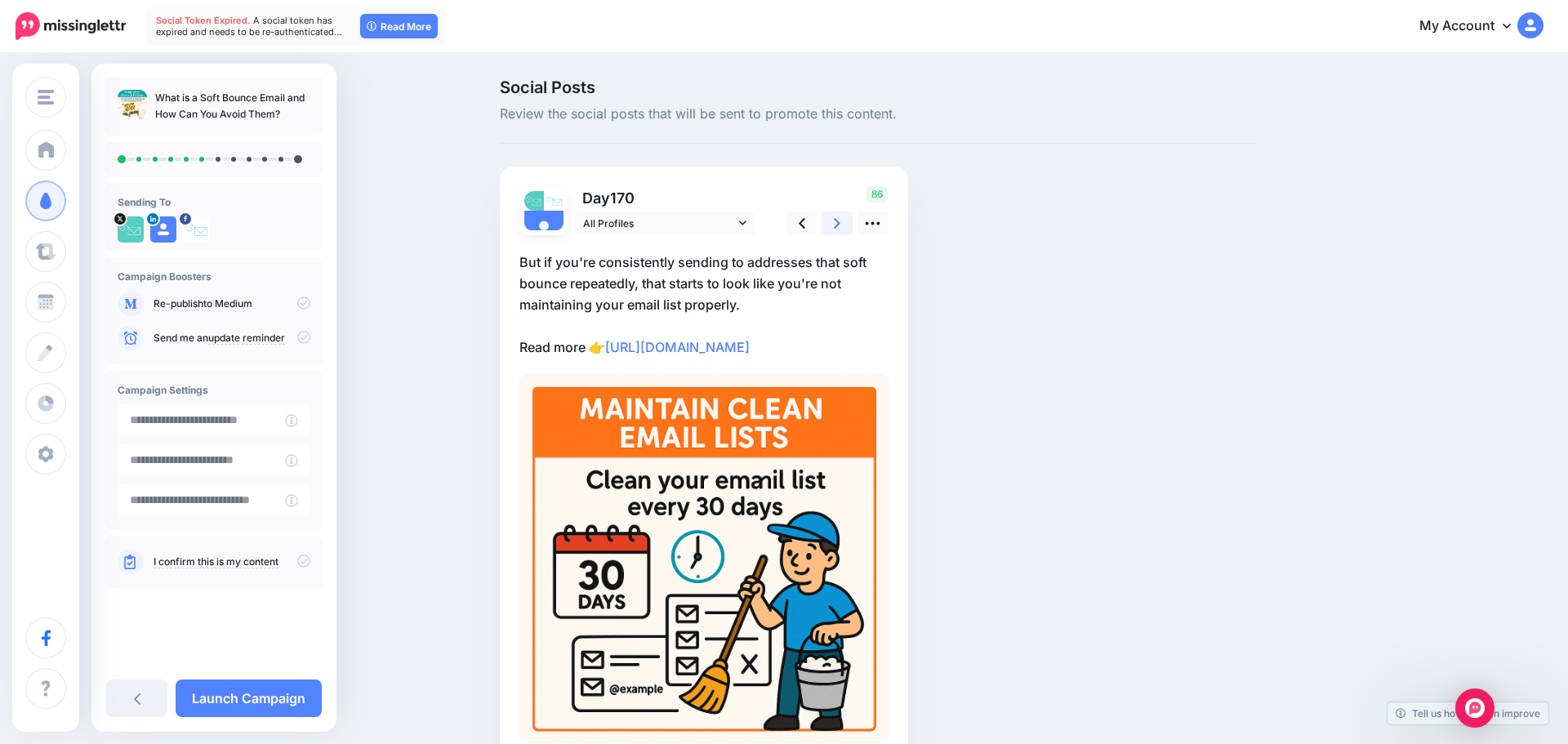
click at [835, 218] on icon at bounding box center [837, 223] width 7 height 17
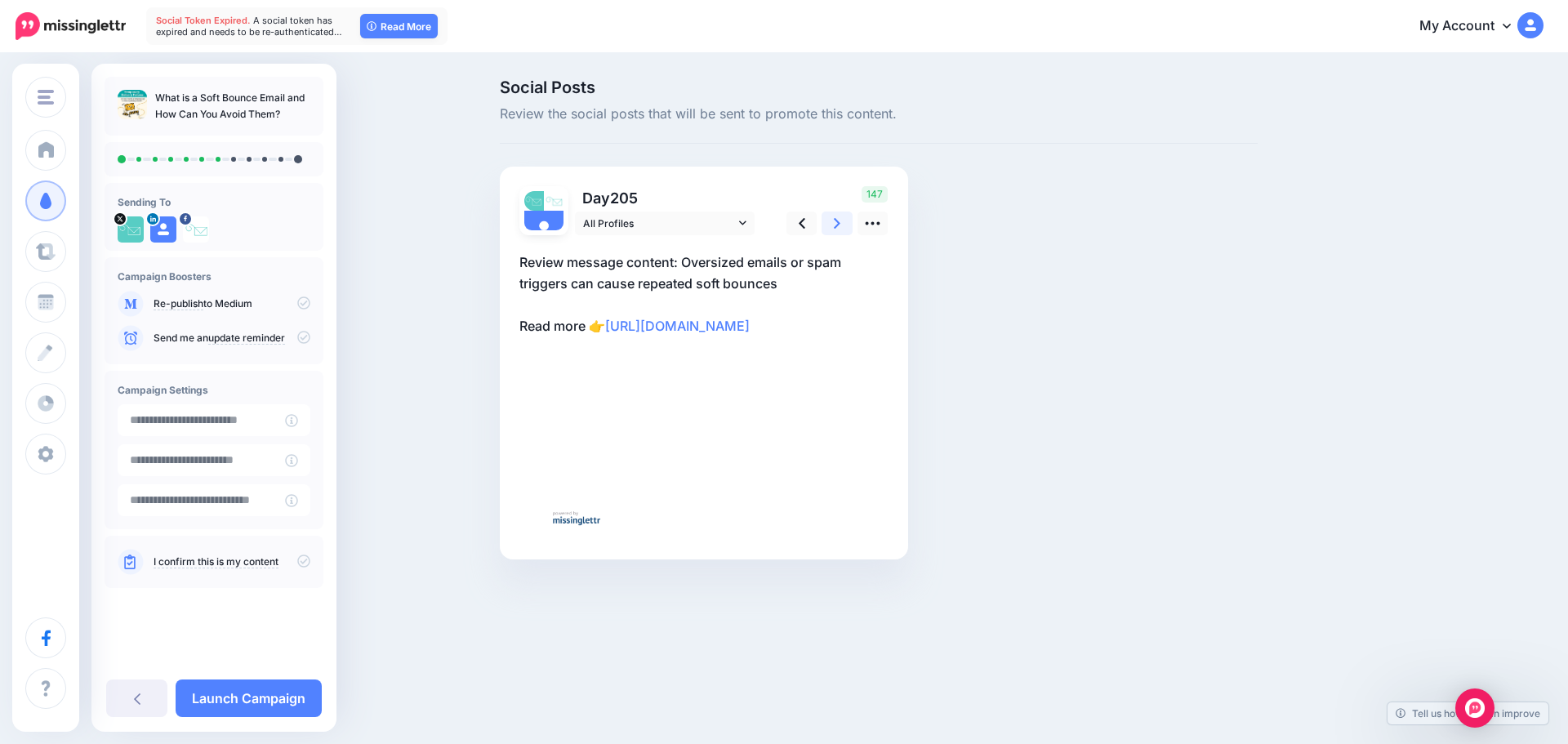
click at [835, 218] on icon at bounding box center [837, 223] width 7 height 17
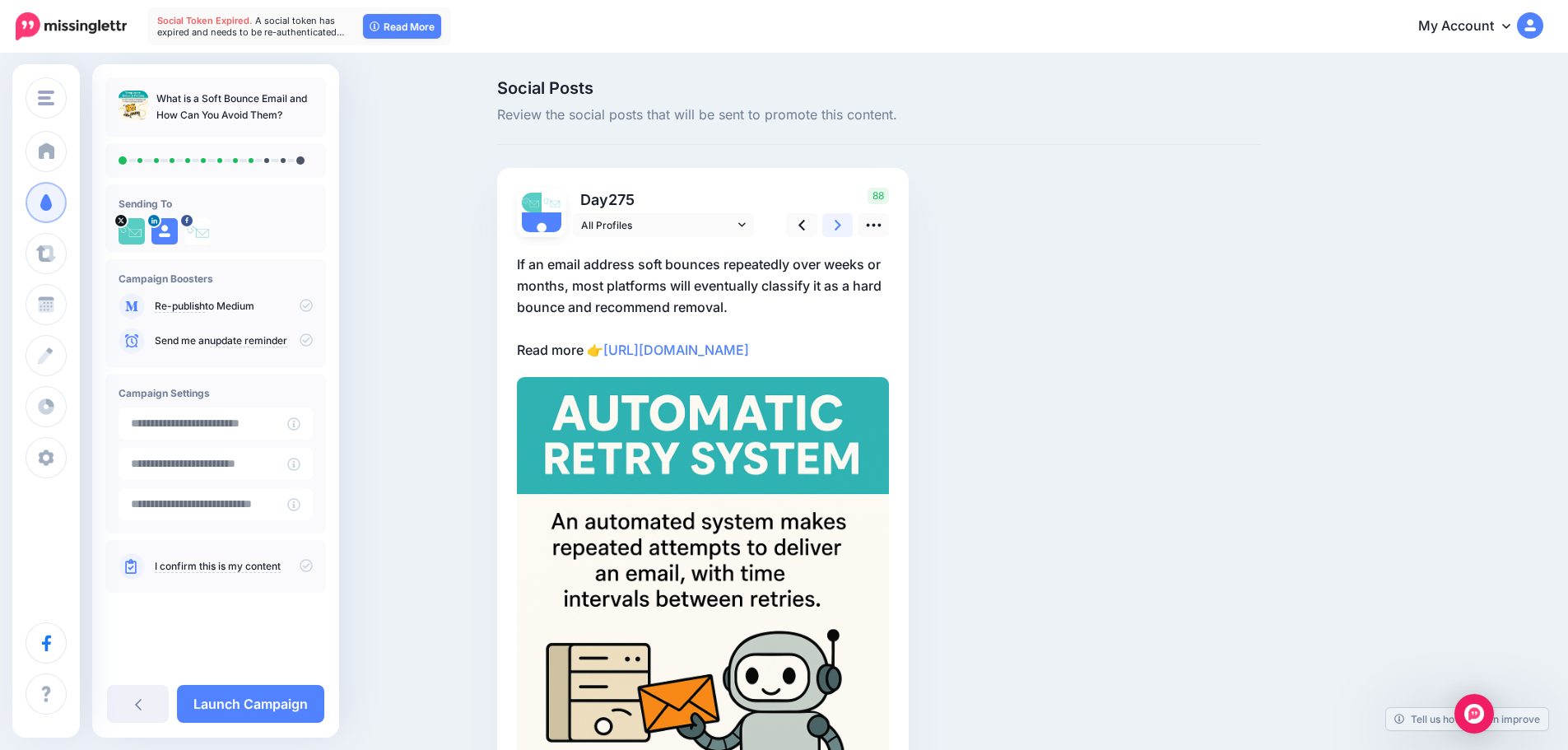
click at [841, 220] on icon at bounding box center [837, 225] width 7 height 17
click at [841, 220] on icon at bounding box center [843, 225] width 7 height 17
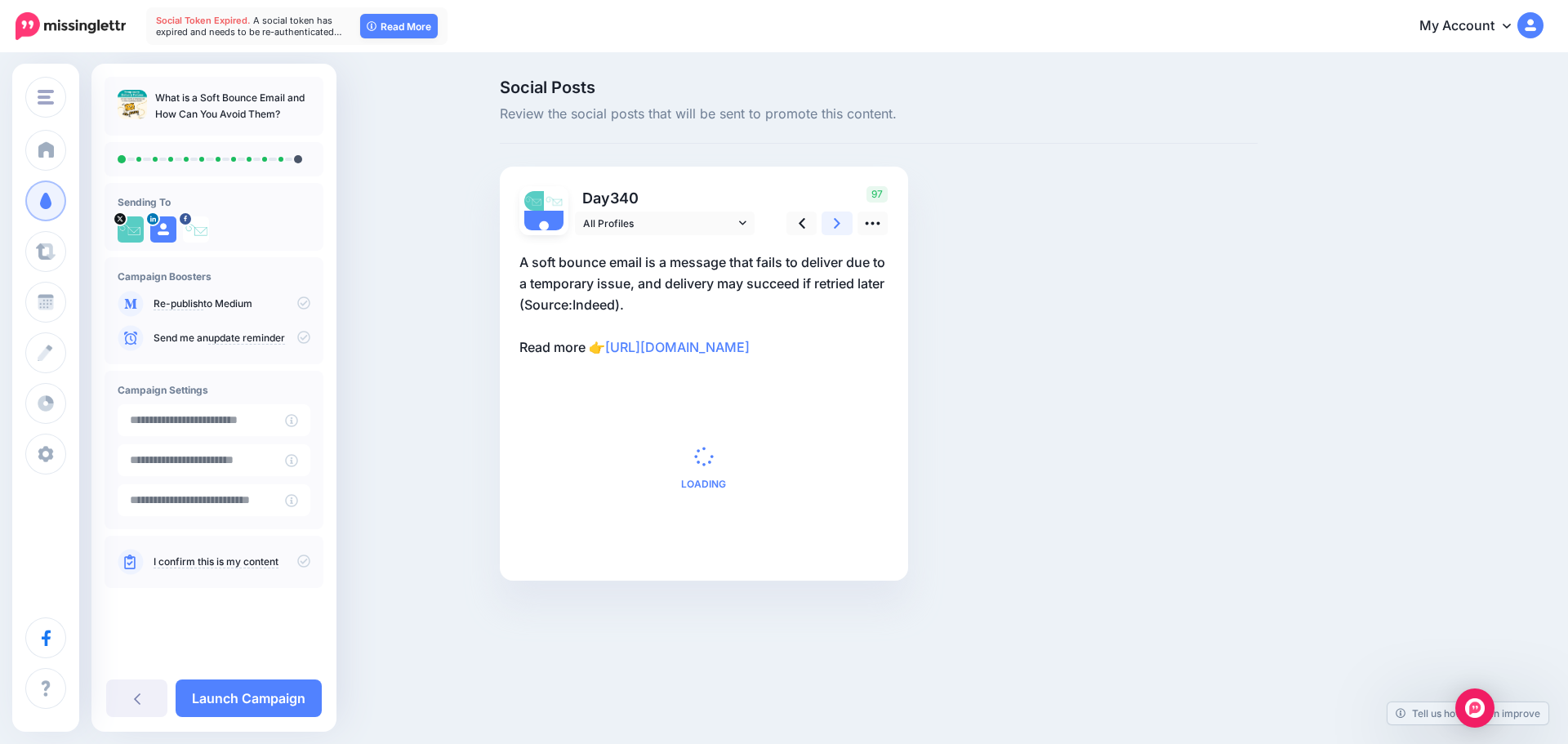
click at [835, 218] on icon at bounding box center [837, 223] width 7 height 17
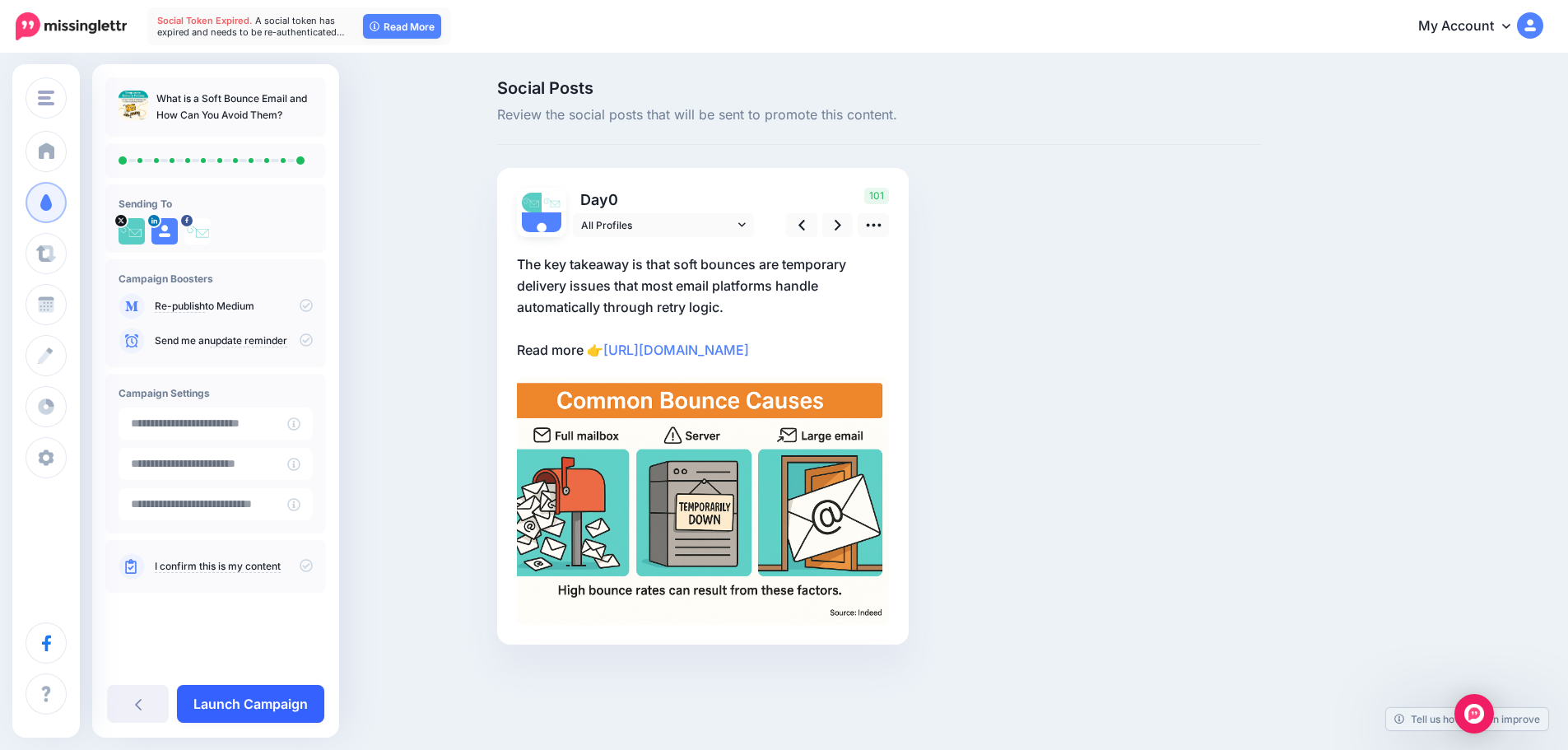
click at [231, 686] on link "Launch Campaign" at bounding box center [251, 704] width 148 height 38
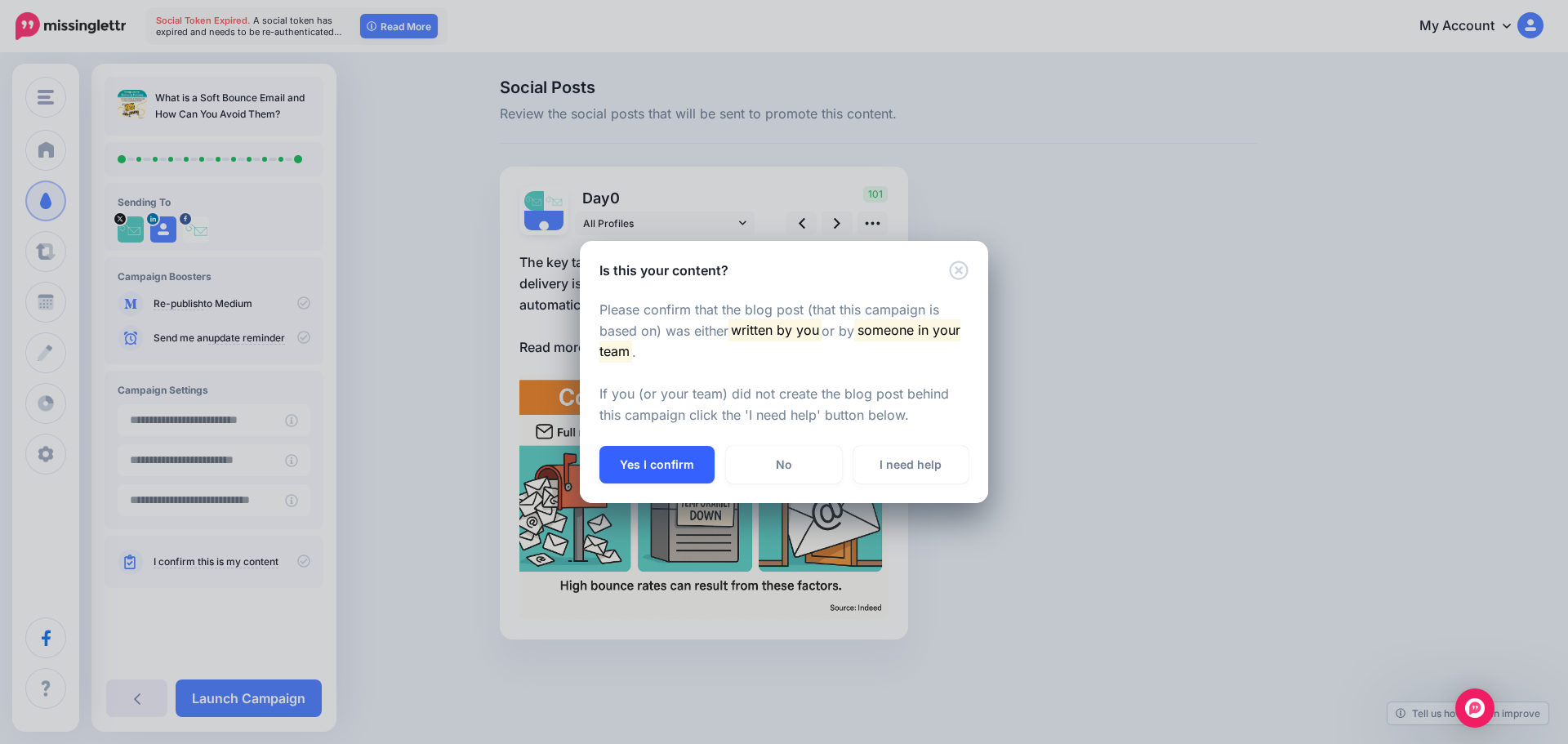
click at [654, 459] on button "Yes I confirm" at bounding box center [657, 465] width 115 height 38
